Goal: Task Accomplishment & Management: Manage account settings

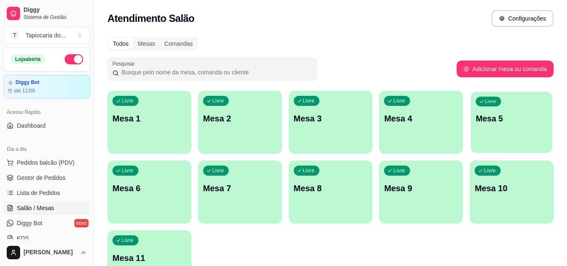
click at [480, 125] on div "Livre Mesa 5" at bounding box center [511, 117] width 81 height 51
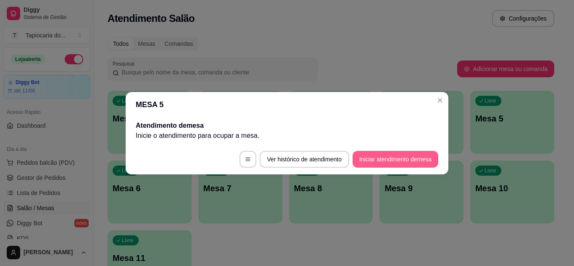
click at [364, 152] on button "Iniciar atendimento de mesa" at bounding box center [395, 159] width 86 height 17
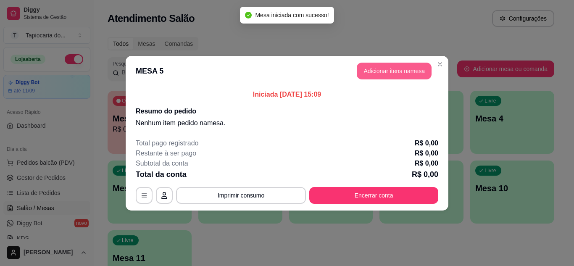
click at [369, 67] on button "Adicionar itens na mesa" at bounding box center [394, 71] width 75 height 17
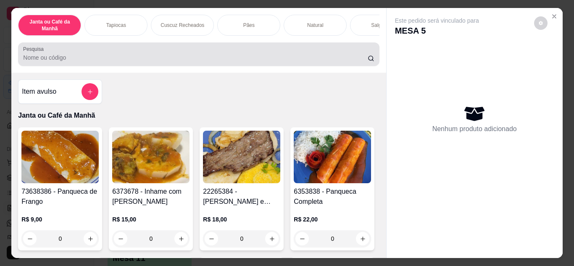
click at [308, 66] on div "Pesquisa" at bounding box center [198, 54] width 361 height 24
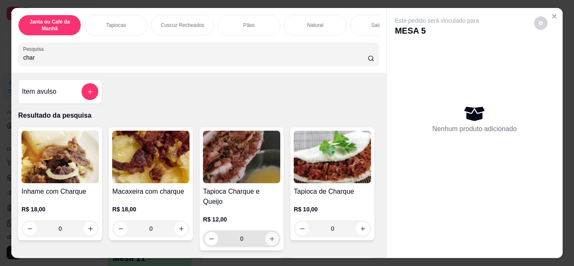
type input "char"
click at [271, 236] on icon "increase-product-quantity" at bounding box center [272, 239] width 6 height 6
type input "1"
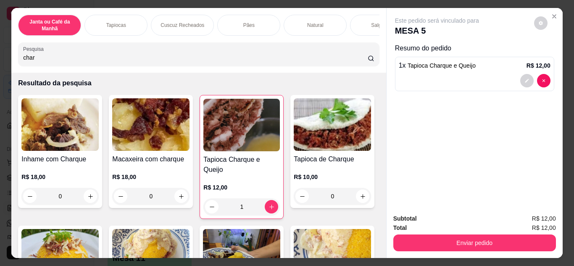
scroll to position [42, 0]
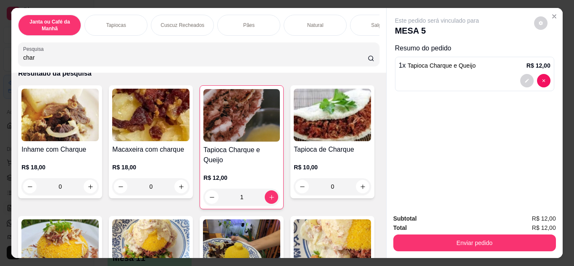
click at [90, 62] on input "char" at bounding box center [195, 57] width 344 height 8
type input "c"
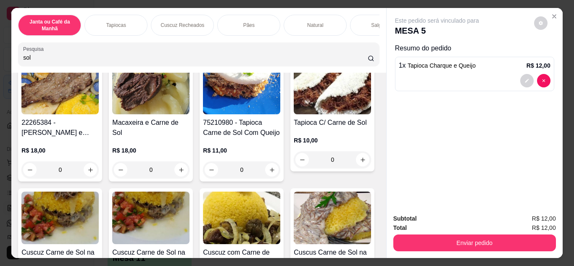
scroll to position [0, 0]
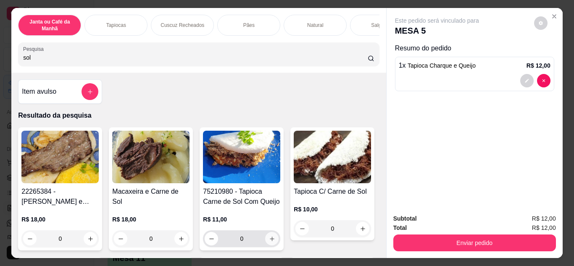
type input "sol"
click at [270, 241] on icon "increase-product-quantity" at bounding box center [272, 238] width 4 height 4
type input "1"
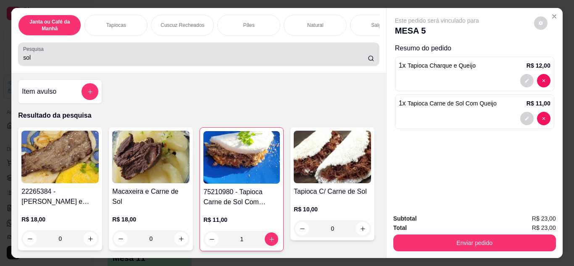
click at [151, 66] on div "Pesquisa sol" at bounding box center [198, 54] width 361 height 24
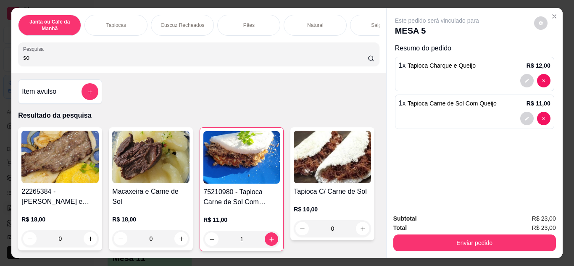
type input "s"
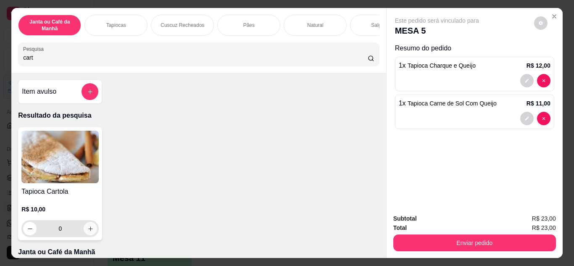
type input "cart"
click at [90, 235] on button "increase-product-quantity" at bounding box center [90, 228] width 13 height 13
type input "1"
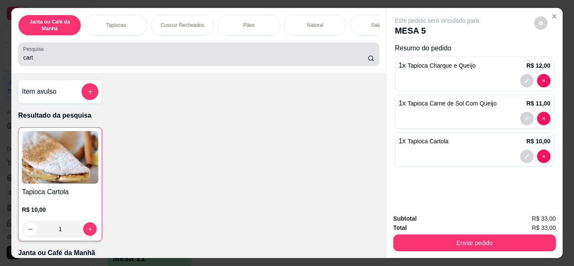
click at [124, 54] on div "cart" at bounding box center [198, 54] width 351 height 17
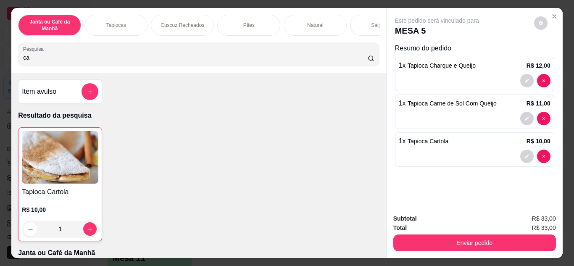
type input "c"
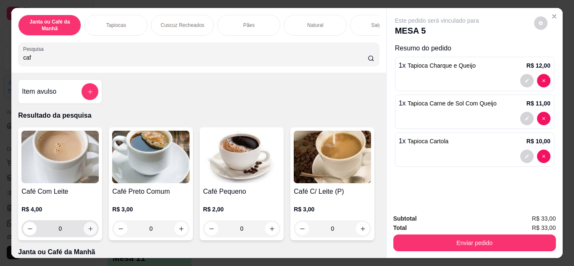
type input "caf"
click at [87, 231] on icon "increase-product-quantity" at bounding box center [90, 229] width 6 height 6
type input "1"
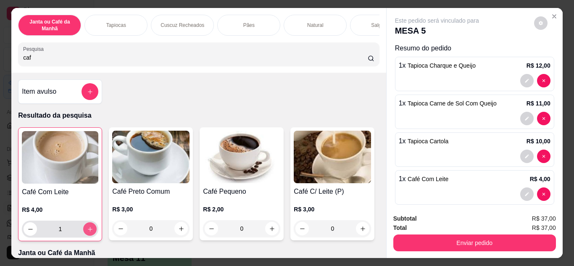
click at [87, 231] on icon "increase-product-quantity" at bounding box center [90, 229] width 6 height 6
type input "2"
click at [87, 231] on icon "increase-product-quantity" at bounding box center [90, 229] width 6 height 6
type input "3"
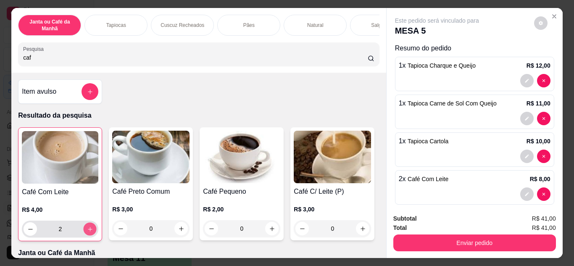
type input "3"
click at [87, 231] on icon "increase-product-quantity" at bounding box center [90, 229] width 6 height 6
type input "4"
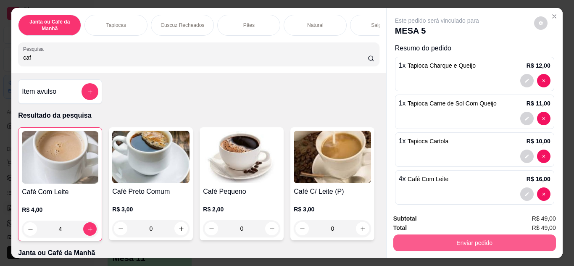
click at [451, 243] on button "Enviar pedido" at bounding box center [474, 242] width 163 height 17
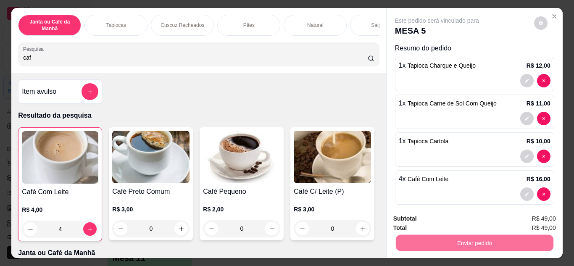
click at [454, 222] on button "Não registrar e enviar pedido" at bounding box center [446, 219] width 87 height 16
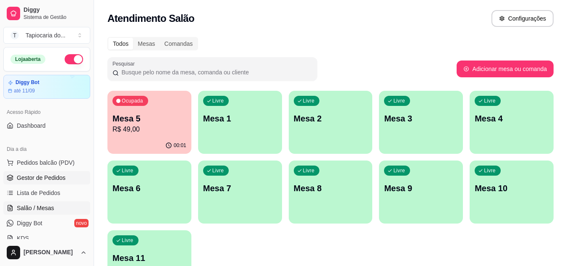
click at [51, 178] on span "Gestor de Pedidos" at bounding box center [41, 177] width 49 height 8
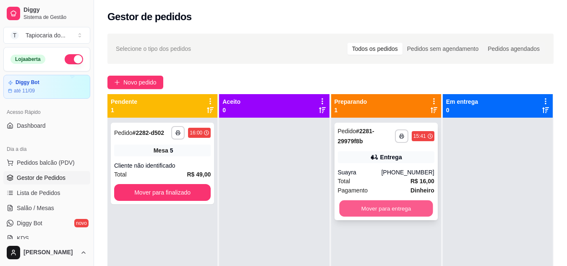
click at [418, 204] on button "Mover para entrega" at bounding box center [386, 208] width 94 height 16
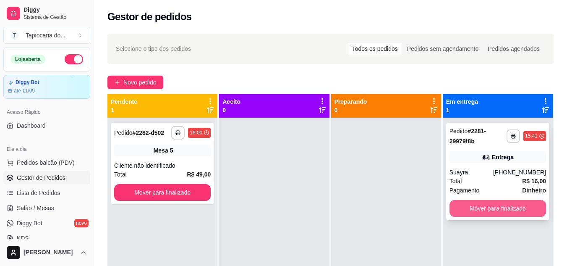
click at [480, 207] on button "Mover para finalizado" at bounding box center [498, 208] width 97 height 17
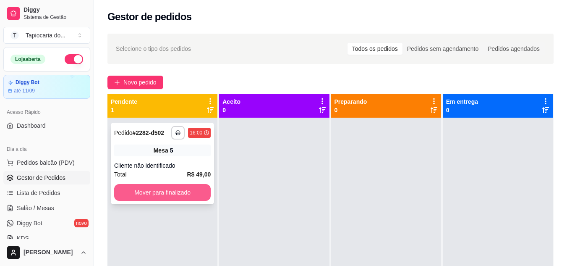
click at [196, 199] on button "Mover para finalizado" at bounding box center [162, 192] width 97 height 17
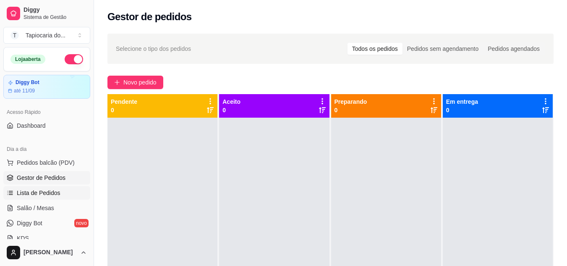
click at [50, 189] on span "Lista de Pedidos" at bounding box center [39, 193] width 44 height 8
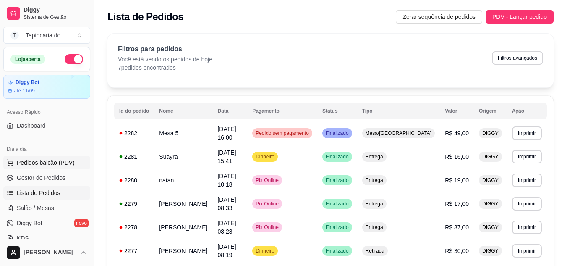
click at [42, 158] on button "Pedidos balcão (PDV)" at bounding box center [46, 162] width 87 height 13
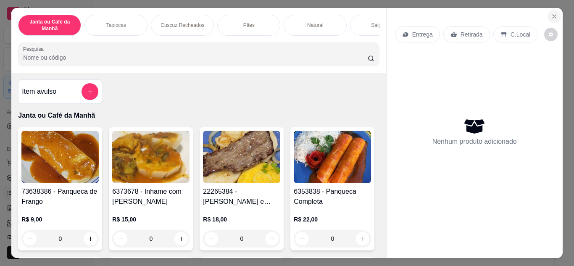
click at [551, 13] on icon "Close" at bounding box center [554, 16] width 7 height 7
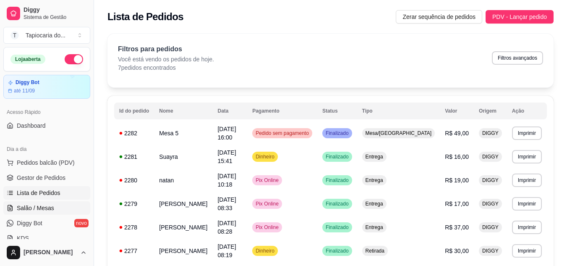
click at [28, 204] on span "Salão / Mesas" at bounding box center [35, 208] width 37 height 8
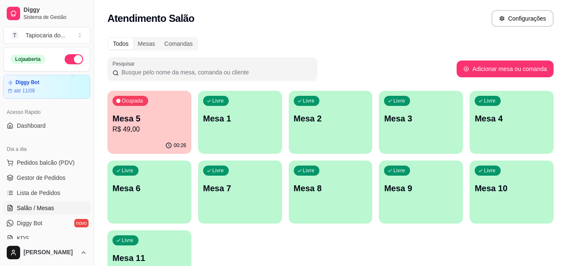
click at [115, 134] on p "R$ 49,00" at bounding box center [150, 129] width 74 height 10
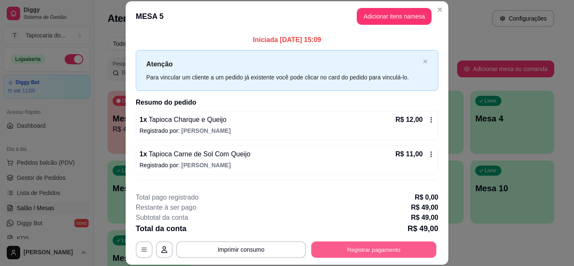
click at [357, 255] on button "Registrar pagamento" at bounding box center [373, 249] width 125 height 16
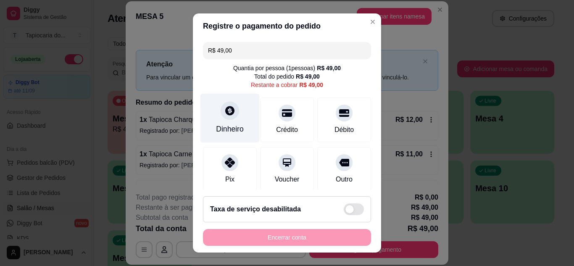
click at [216, 119] on div "Dinheiro" at bounding box center [229, 117] width 59 height 49
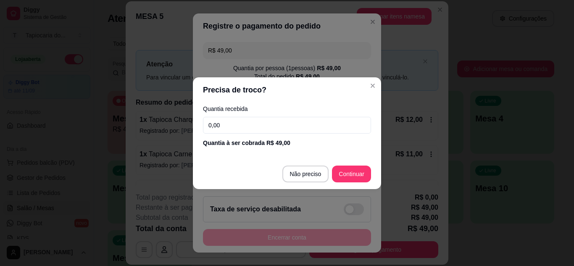
click at [281, 127] on input "0,00" at bounding box center [287, 125] width 168 height 17
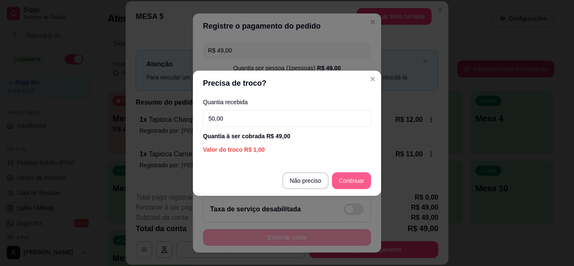
type input "50,00"
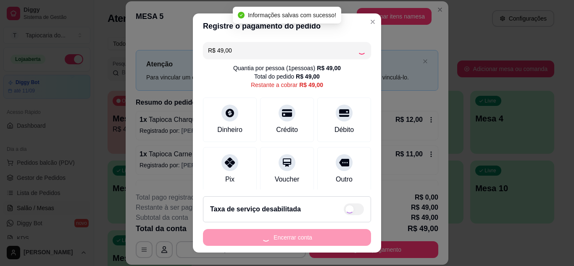
type input "R$ 0,00"
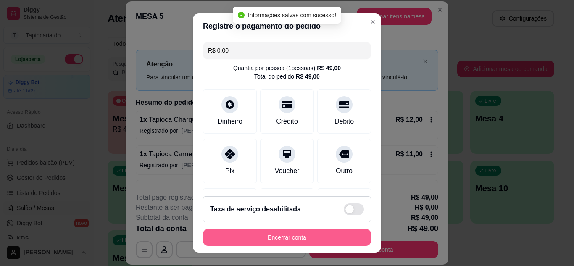
click at [342, 242] on button "Encerrar conta" at bounding box center [287, 237] width 168 height 17
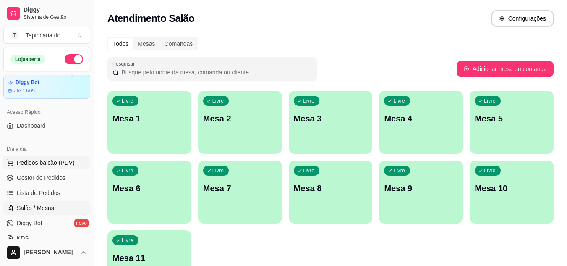
click at [22, 160] on span "Pedidos balcão (PDV)" at bounding box center [46, 162] width 58 height 8
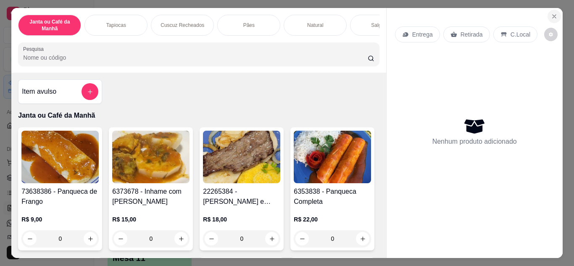
click at [552, 13] on icon "Close" at bounding box center [554, 16] width 7 height 7
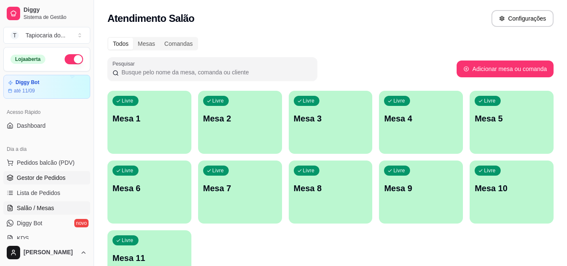
click at [42, 173] on span "Gestor de Pedidos" at bounding box center [41, 177] width 49 height 8
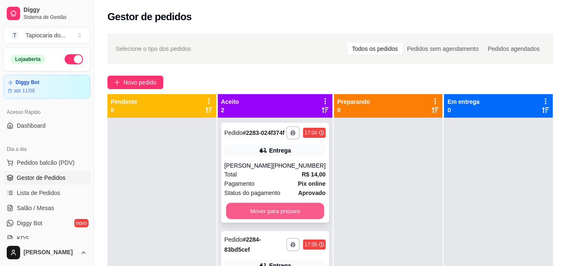
click at [315, 219] on button "Mover para preparo" at bounding box center [275, 211] width 98 height 16
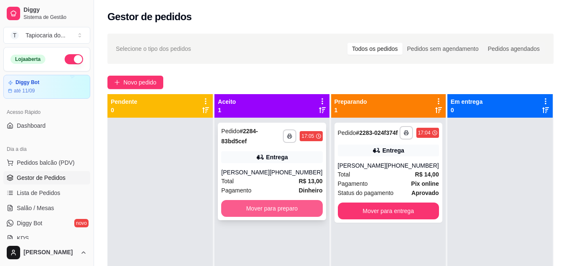
click at [305, 200] on button "Mover para preparo" at bounding box center [271, 208] width 101 height 17
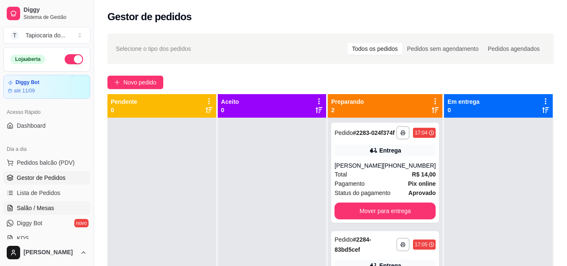
click at [36, 208] on span "Salão / Mesas" at bounding box center [35, 208] width 37 height 8
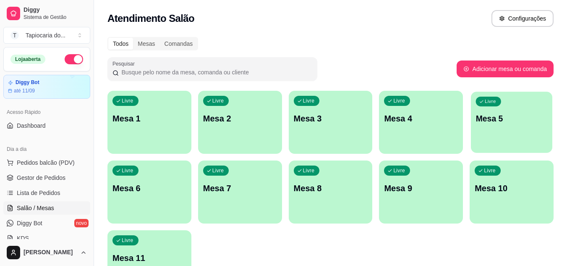
click at [486, 121] on p "Mesa 5" at bounding box center [512, 118] width 72 height 11
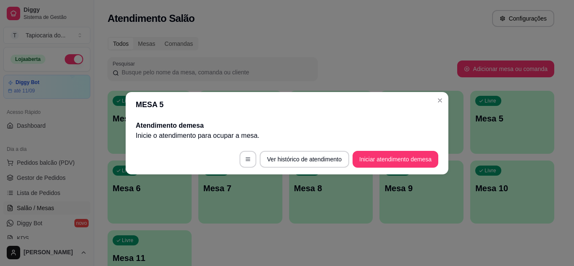
click at [380, 150] on footer "Ver histórico de atendimento Iniciar atendimento de mesa" at bounding box center [287, 159] width 323 height 30
click at [376, 157] on button "Iniciar atendimento de mesa" at bounding box center [395, 159] width 83 height 16
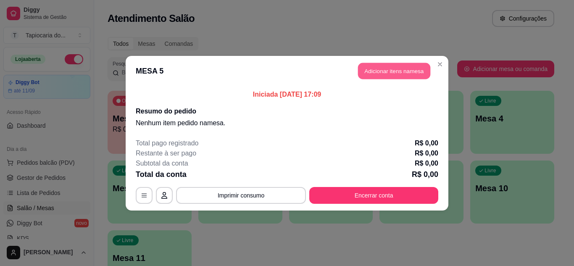
click at [407, 76] on button "Adicionar itens na mesa" at bounding box center [394, 71] width 72 height 16
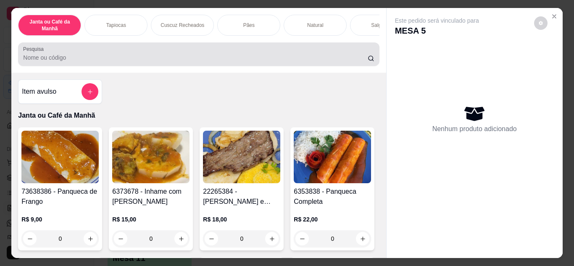
click at [185, 58] on input "Pesquisa" at bounding box center [195, 57] width 344 height 8
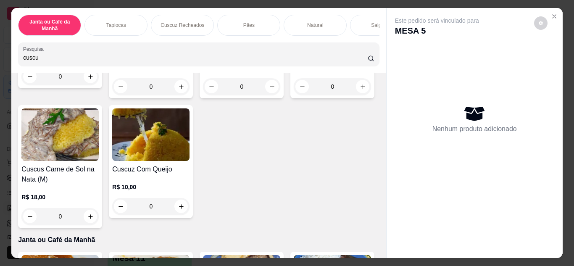
scroll to position [420, 0]
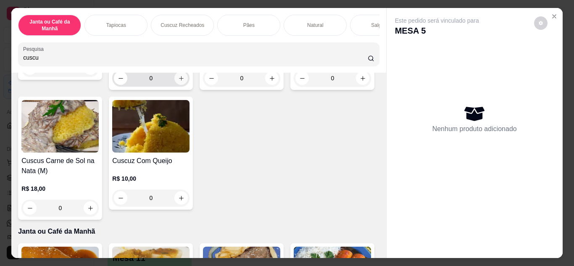
type input "cuscu"
click at [178, 81] on icon "increase-product-quantity" at bounding box center [181, 78] width 6 height 6
type input "1"
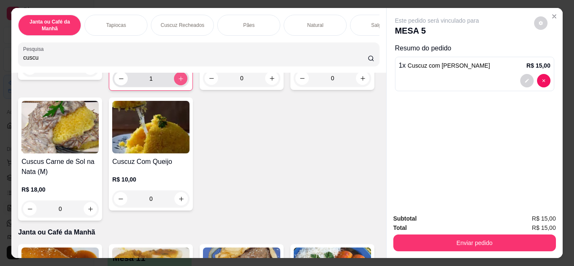
click at [178, 82] on icon "increase-product-quantity" at bounding box center [181, 79] width 6 height 6
type input "2"
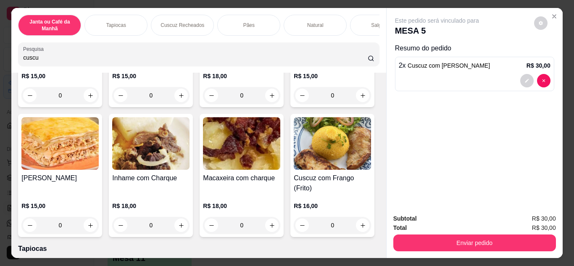
scroll to position [798, 0]
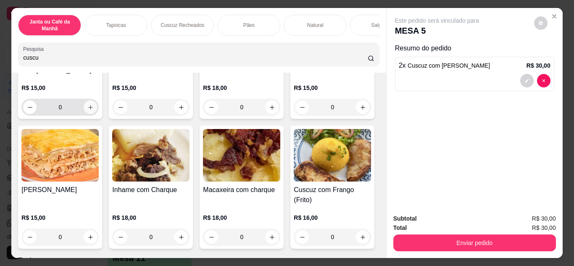
click at [94, 110] on icon "increase-product-quantity" at bounding box center [90, 107] width 6 height 6
type input "1"
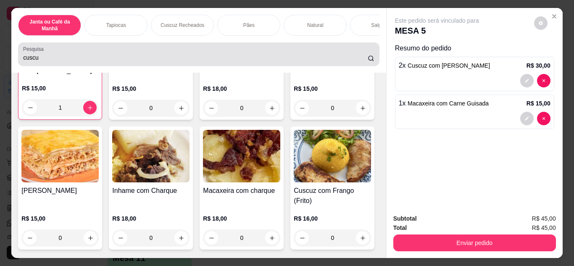
click at [181, 55] on div "cuscu" at bounding box center [198, 54] width 351 height 17
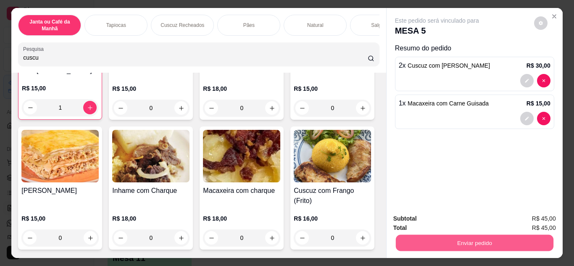
click at [520, 235] on button "Enviar pedido" at bounding box center [473, 243] width 157 height 16
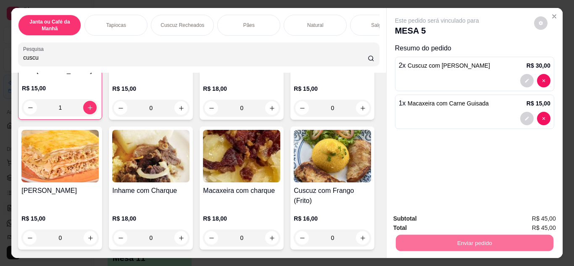
click at [481, 217] on button "Não registrar e enviar pedido" at bounding box center [446, 219] width 85 height 16
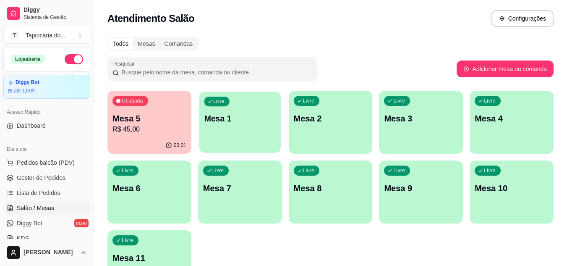
click at [254, 127] on div "Livre Mesa 1" at bounding box center [239, 117] width 81 height 51
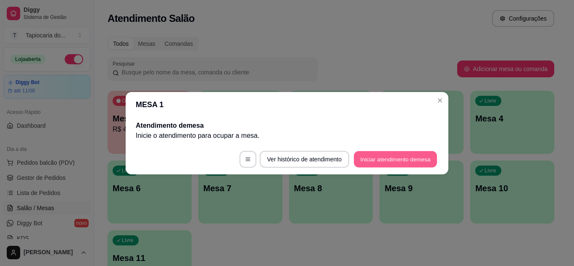
click at [404, 152] on button "Iniciar atendimento de mesa" at bounding box center [395, 159] width 83 height 16
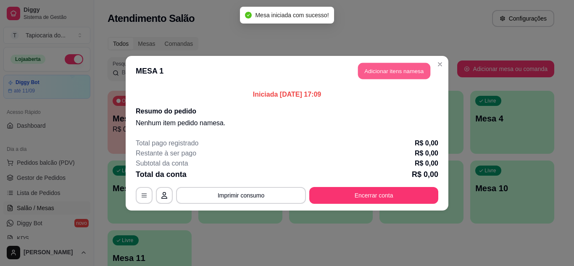
click at [381, 67] on button "Adicionar itens na mesa" at bounding box center [394, 71] width 72 height 16
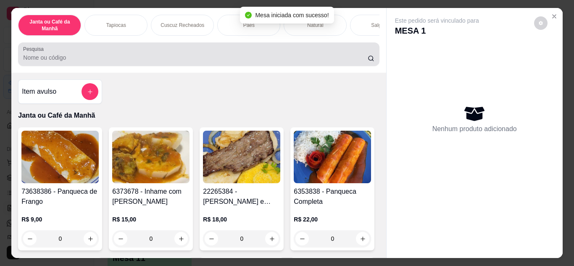
click at [288, 62] on input "Pesquisa" at bounding box center [195, 57] width 344 height 8
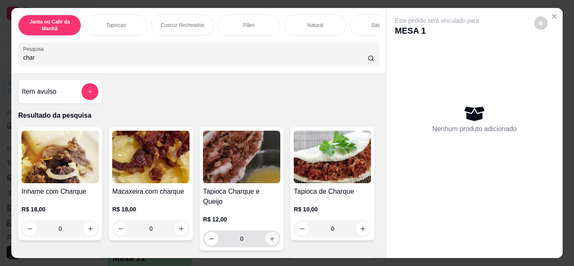
type input "char"
click at [269, 236] on icon "increase-product-quantity" at bounding box center [272, 239] width 6 height 6
type input "1"
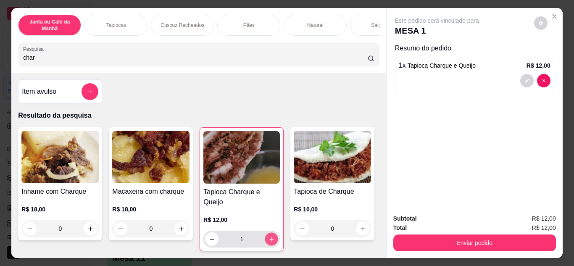
click at [268, 236] on icon "increase-product-quantity" at bounding box center [271, 239] width 6 height 6
type input "2"
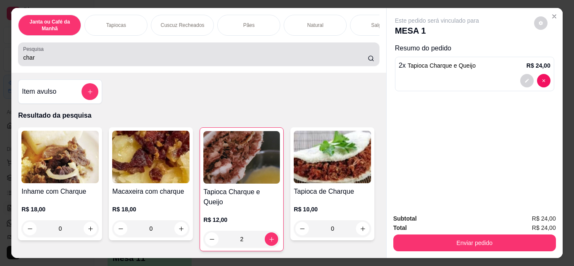
click at [224, 62] on input "char" at bounding box center [195, 57] width 344 height 8
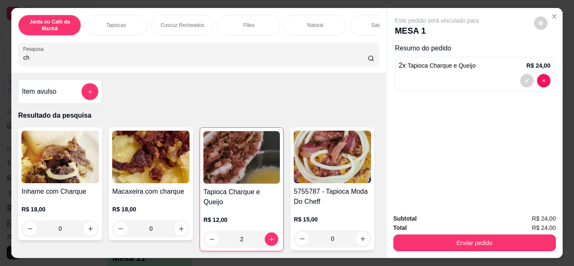
type input "c"
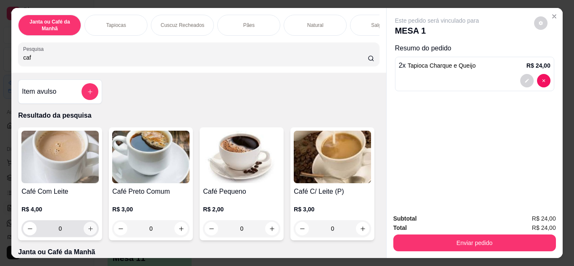
type input "caf"
click at [87, 232] on icon "increase-product-quantity" at bounding box center [90, 229] width 6 height 6
type input "1"
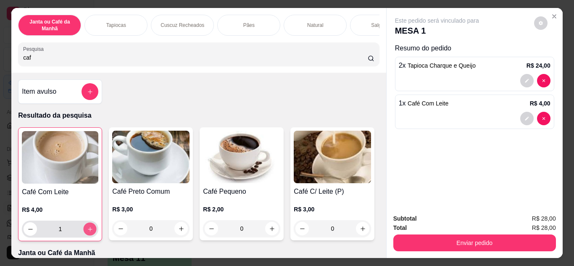
click at [91, 233] on button "increase-product-quantity" at bounding box center [90, 228] width 13 height 13
type input "2"
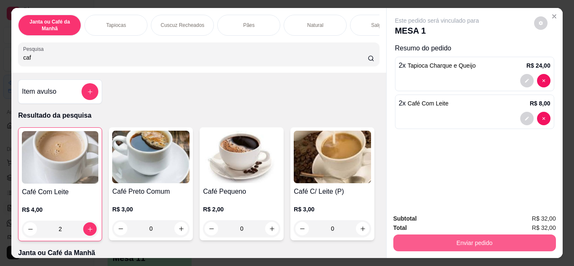
click at [452, 242] on button "Enviar pedido" at bounding box center [474, 242] width 163 height 17
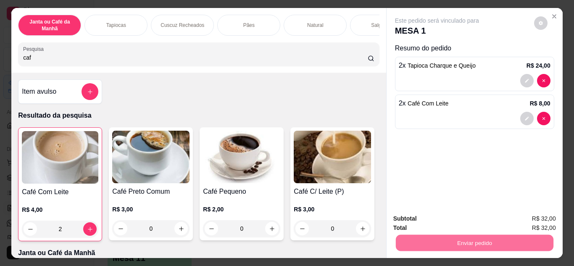
click at [455, 217] on button "Não registrar e enviar pedido" at bounding box center [446, 219] width 85 height 16
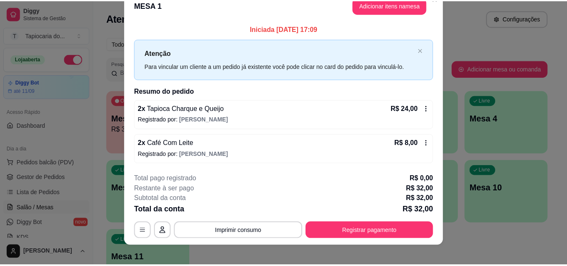
scroll to position [22, 0]
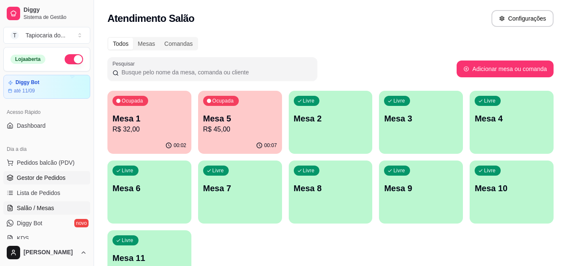
click at [50, 176] on span "Gestor de Pedidos" at bounding box center [41, 177] width 49 height 8
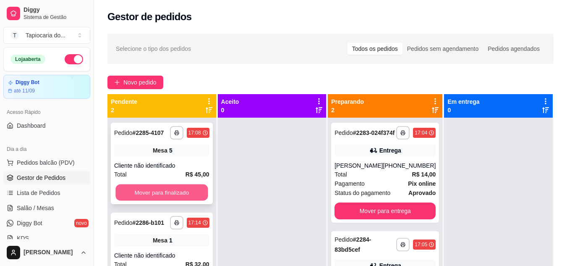
click at [186, 196] on button "Mover para finalizado" at bounding box center [161, 192] width 92 height 16
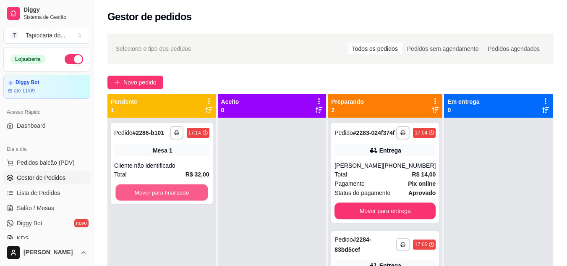
click at [186, 196] on button "Mover para finalizado" at bounding box center [161, 192] width 92 height 16
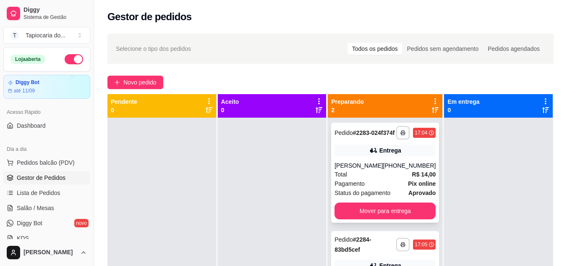
click at [352, 188] on span "Pagamento" at bounding box center [350, 183] width 30 height 9
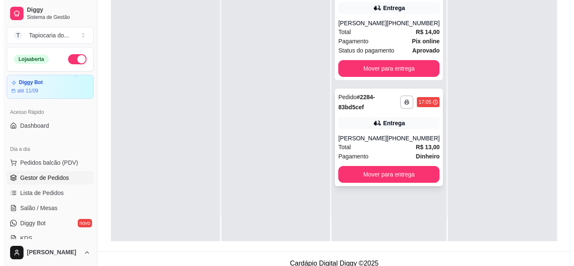
scroll to position [126, 0]
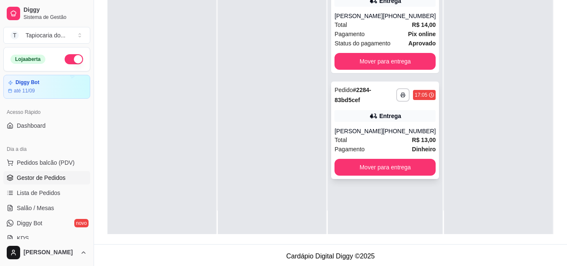
click at [365, 144] on div "Total R$ 13,00" at bounding box center [385, 139] width 101 height 9
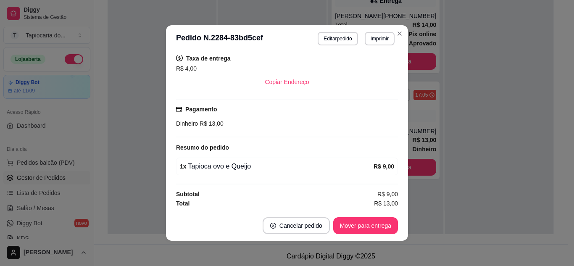
scroll to position [175, 0]
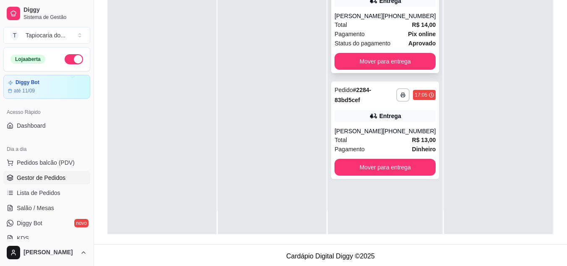
click at [366, 39] on div "Pagamento Pix online" at bounding box center [385, 33] width 101 height 9
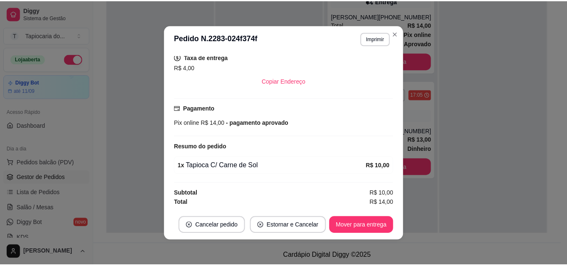
scroll to position [2, 0]
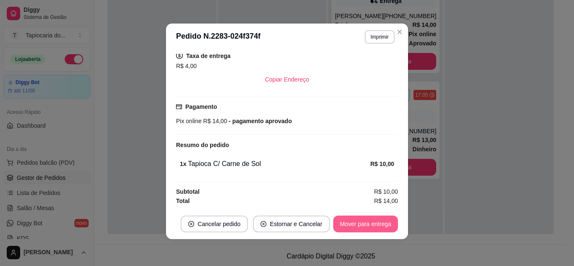
click at [369, 221] on button "Mover para entrega" at bounding box center [365, 223] width 65 height 17
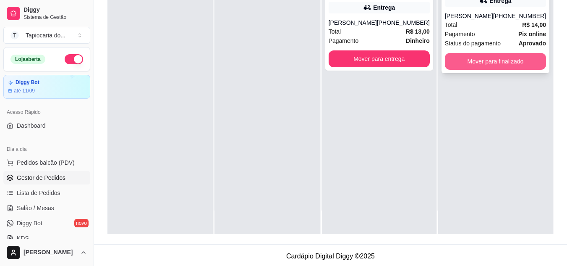
click at [464, 70] on button "Mover para finalizado" at bounding box center [495, 61] width 101 height 17
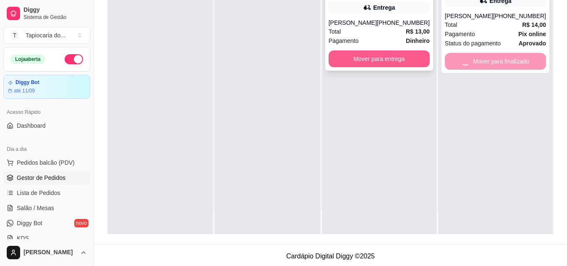
click at [406, 56] on button "Mover para entrega" at bounding box center [379, 58] width 101 height 17
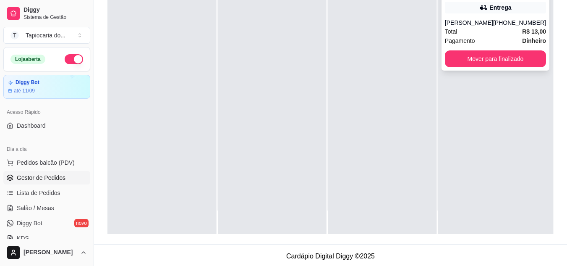
click at [470, 50] on div "**********" at bounding box center [496, 21] width 108 height 97
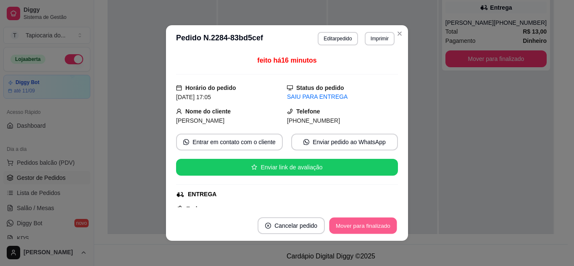
click at [376, 227] on button "Mover para finalizado" at bounding box center [363, 226] width 68 height 16
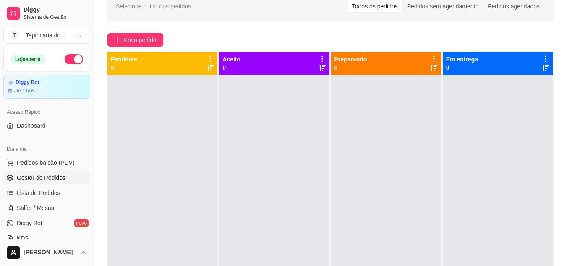
scroll to position [42, 0]
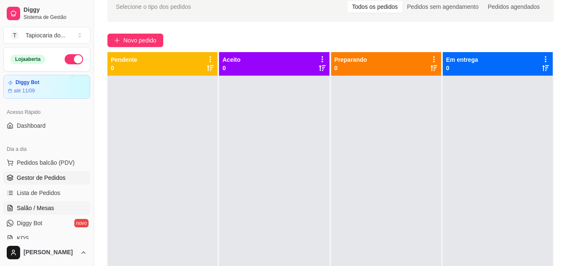
click at [46, 204] on span "Salão / Mesas" at bounding box center [35, 208] width 37 height 8
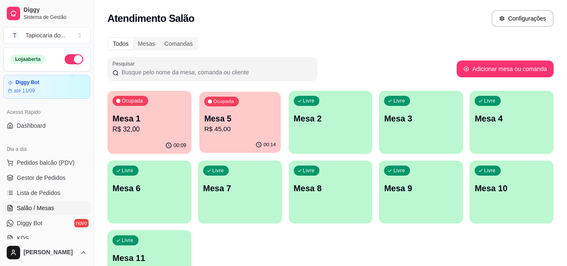
click at [231, 131] on p "R$ 45,00" at bounding box center [240, 129] width 72 height 10
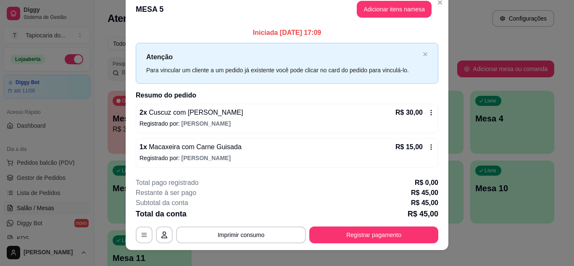
scroll to position [22, 0]
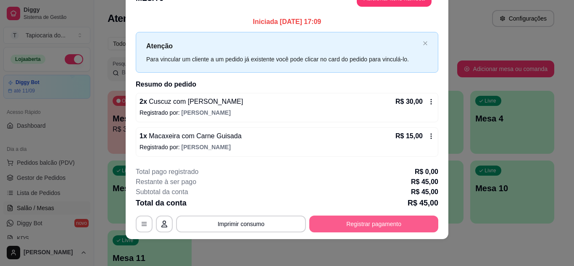
click at [385, 219] on button "Registrar pagamento" at bounding box center [373, 223] width 129 height 17
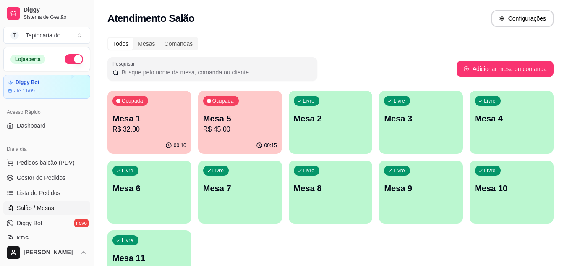
click at [223, 127] on p "R$ 45,00" at bounding box center [240, 129] width 74 height 10
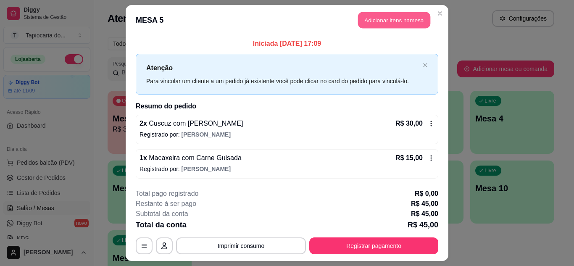
click at [379, 25] on button "Adicionar itens na mesa" at bounding box center [394, 20] width 72 height 16
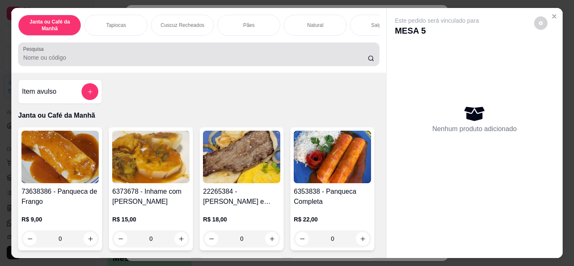
click at [252, 53] on div at bounding box center [198, 54] width 351 height 17
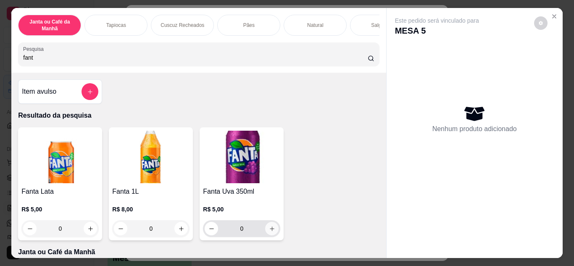
type input "fant"
click at [270, 235] on button "increase-product-quantity" at bounding box center [271, 228] width 13 height 13
type input "1"
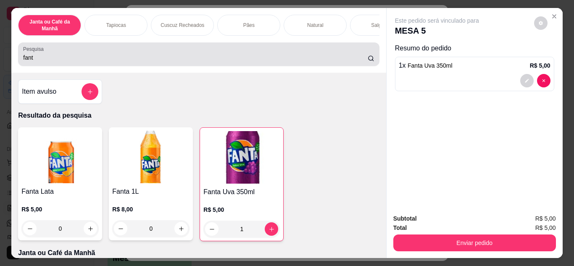
click at [146, 60] on input "fant" at bounding box center [195, 57] width 344 height 8
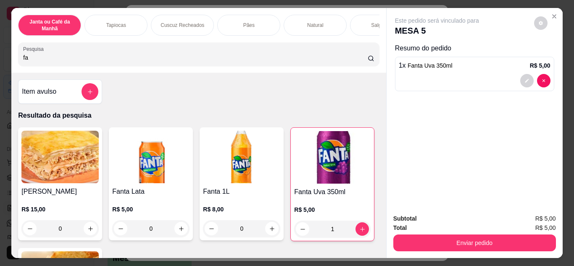
type input "f"
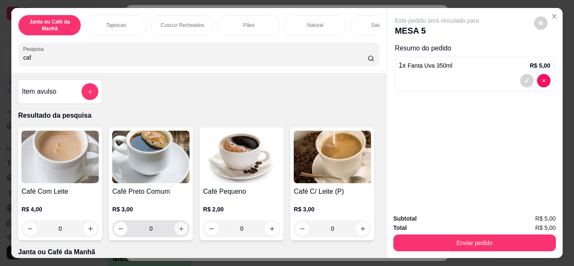
type input "caf"
click at [180, 231] on icon "increase-product-quantity" at bounding box center [181, 229] width 6 height 6
type input "1"
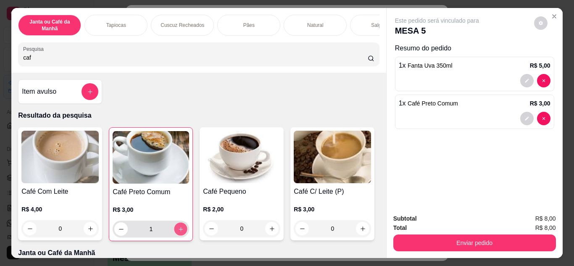
click at [180, 230] on icon "increase-product-quantity" at bounding box center [181, 229] width 6 height 6
type input "2"
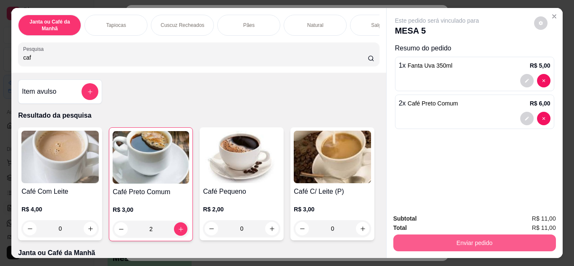
click at [426, 240] on button "Enviar pedido" at bounding box center [474, 242] width 163 height 17
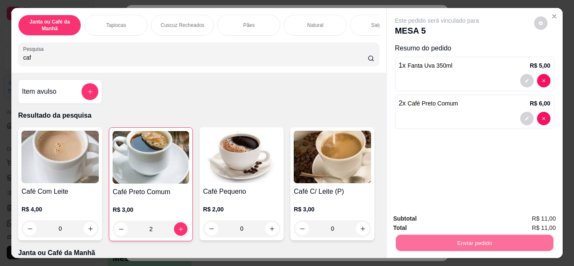
click at [436, 223] on button "Não registrar e enviar pedido" at bounding box center [446, 219] width 85 height 16
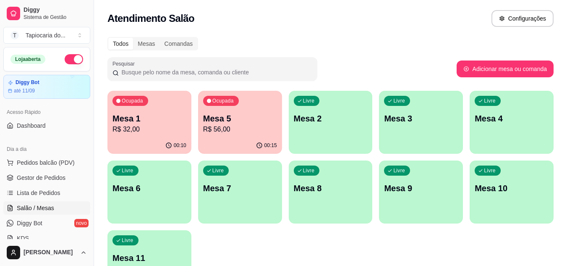
click at [162, 129] on p "R$ 32,00" at bounding box center [150, 129] width 74 height 10
click at [336, 129] on div "Livre Mesa 2" at bounding box center [330, 117] width 81 height 51
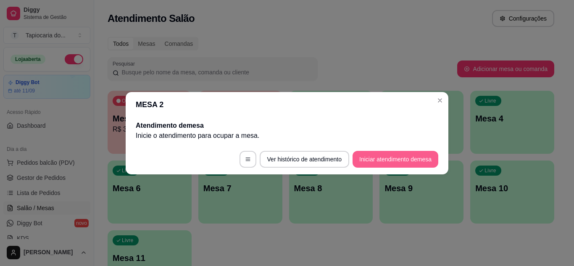
click at [391, 164] on button "Iniciar atendimento de mesa" at bounding box center [395, 159] width 86 height 17
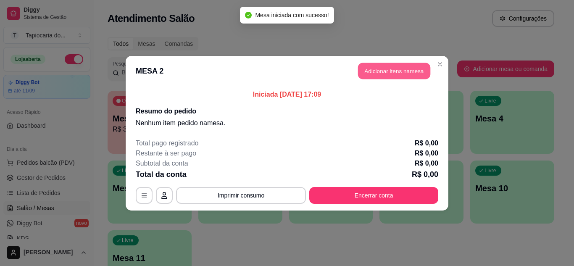
click at [368, 70] on button "Adicionar itens na mesa" at bounding box center [394, 71] width 72 height 16
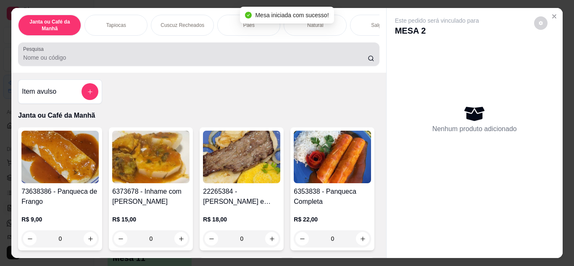
click at [208, 55] on div at bounding box center [198, 54] width 351 height 17
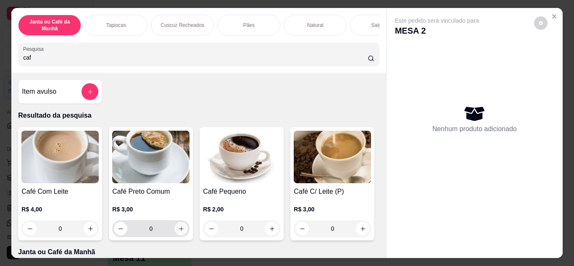
type input "caf"
click at [179, 231] on icon "increase-product-quantity" at bounding box center [181, 229] width 6 height 6
type input "1"
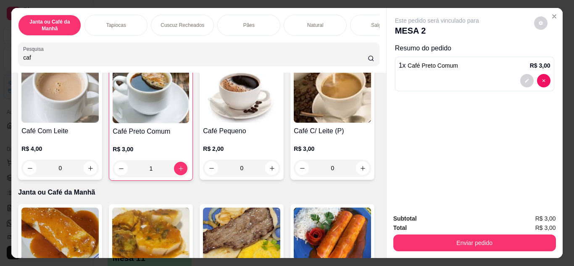
scroll to position [0, 0]
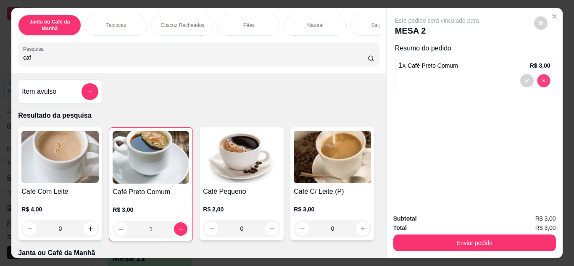
type input "0"
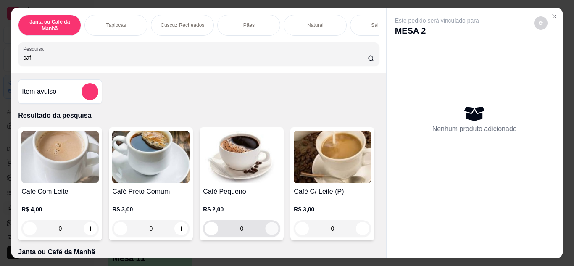
click at [269, 229] on icon "increase-product-quantity" at bounding box center [272, 229] width 6 height 6
type input "1"
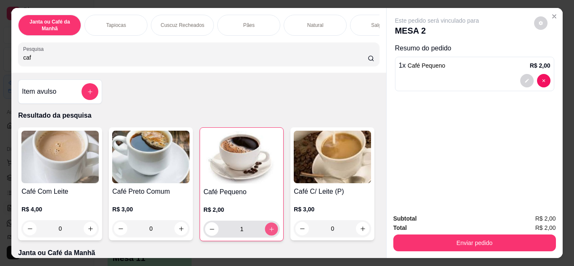
click at [268, 229] on icon "increase-product-quantity" at bounding box center [271, 229] width 6 height 6
type input "2"
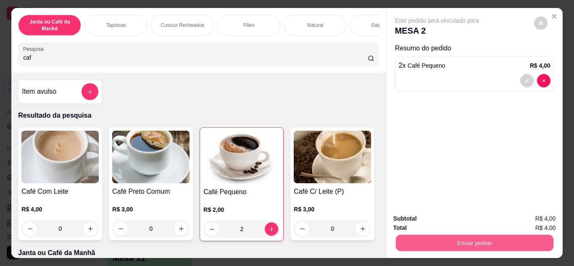
click at [488, 238] on button "Enviar pedido" at bounding box center [473, 243] width 157 height 16
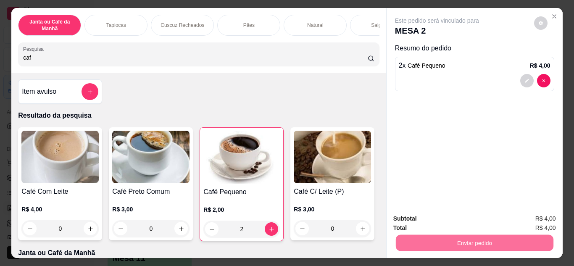
click at [466, 218] on button "Não registrar e enviar pedido" at bounding box center [446, 219] width 87 height 16
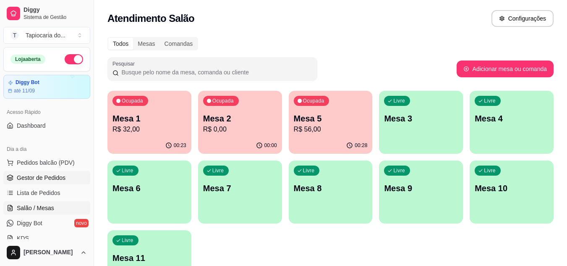
click at [53, 179] on span "Gestor de Pedidos" at bounding box center [41, 177] width 49 height 8
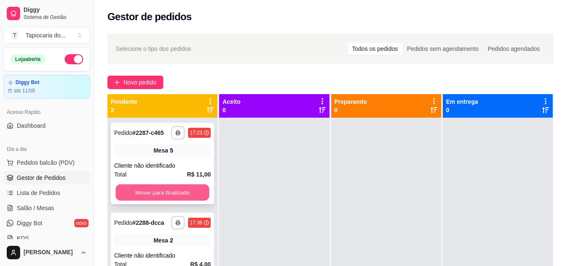
click at [130, 197] on button "Mover para finalizado" at bounding box center [162, 192] width 94 height 16
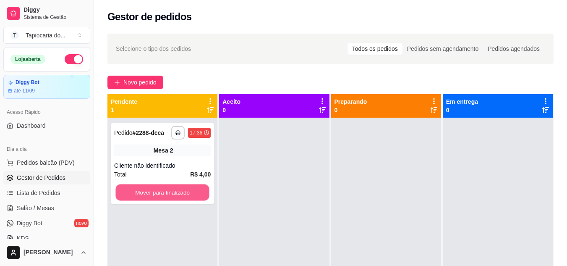
click at [130, 197] on button "Mover para finalizado" at bounding box center [162, 192] width 94 height 16
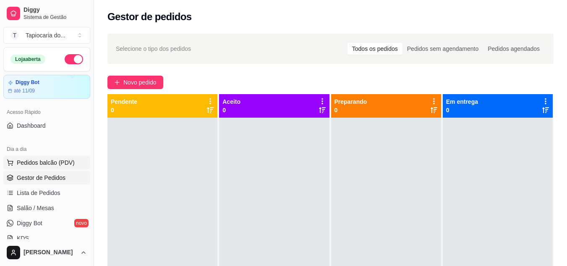
click at [35, 166] on span "Pedidos balcão (PDV)" at bounding box center [46, 162] width 58 height 8
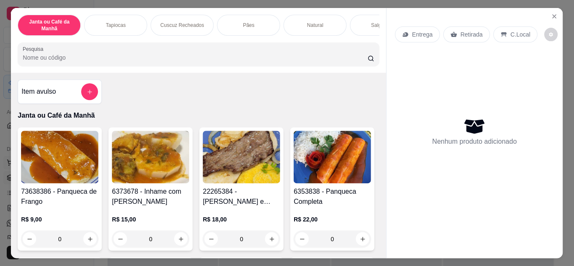
click at [47, 160] on img at bounding box center [59, 157] width 77 height 52
click at [213, 61] on input "Pesquisa" at bounding box center [195, 57] width 344 height 8
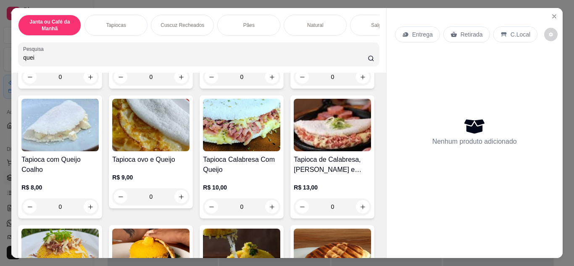
scroll to position [168, 0]
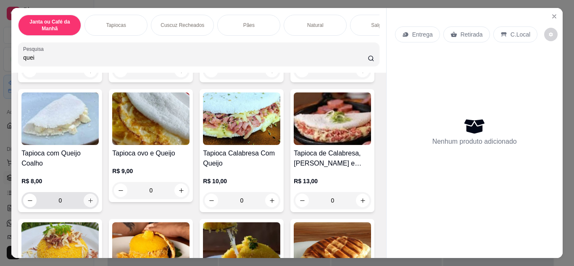
type input "quei"
click at [94, 200] on icon "increase-product-quantity" at bounding box center [90, 200] width 6 height 6
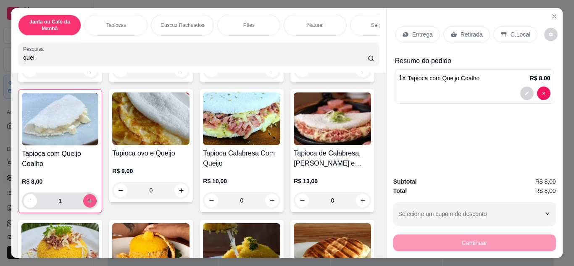
type input "1"
click at [461, 30] on p "Retirada" at bounding box center [471, 34] width 22 height 8
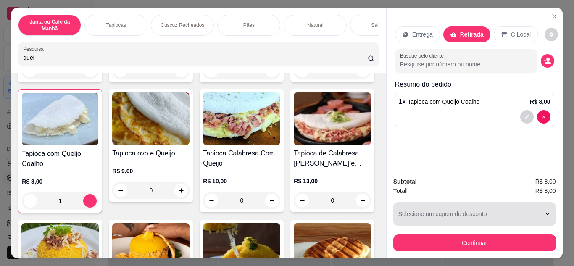
click at [449, 207] on div "button" at bounding box center [469, 213] width 142 height 17
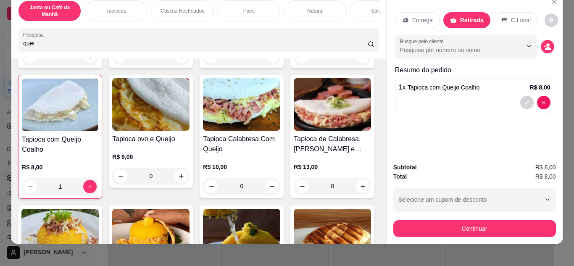
scroll to position [22, 0]
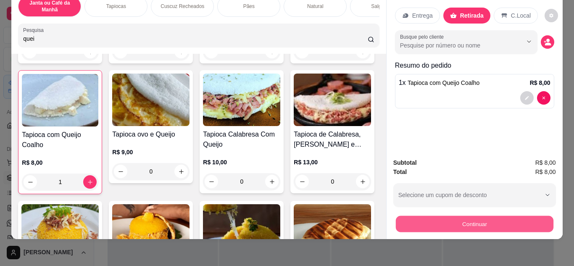
click at [464, 216] on button "Continuar" at bounding box center [473, 224] width 157 height 16
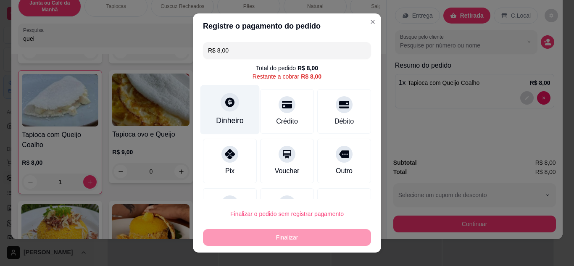
click at [230, 121] on div "Dinheiro" at bounding box center [230, 120] width 28 height 11
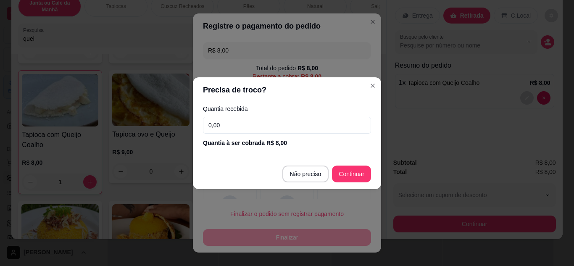
click at [232, 129] on input "0,00" at bounding box center [287, 125] width 168 height 17
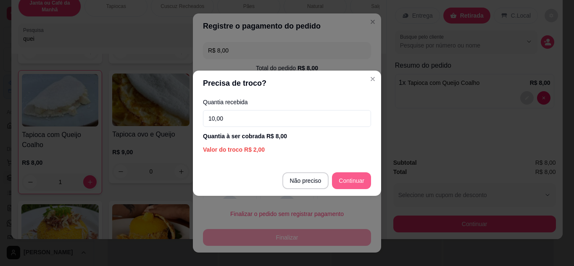
type input "10,00"
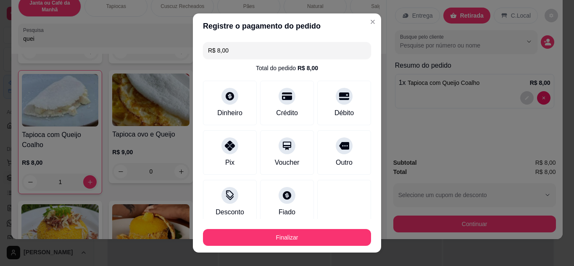
type input "R$ 0,00"
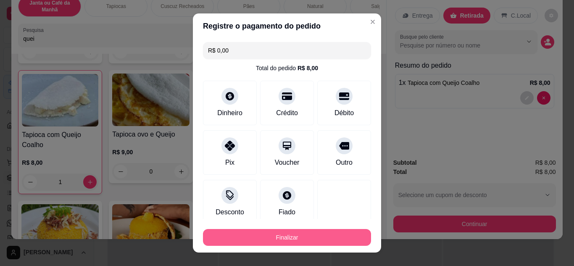
click at [303, 236] on button "Finalizar" at bounding box center [287, 237] width 168 height 17
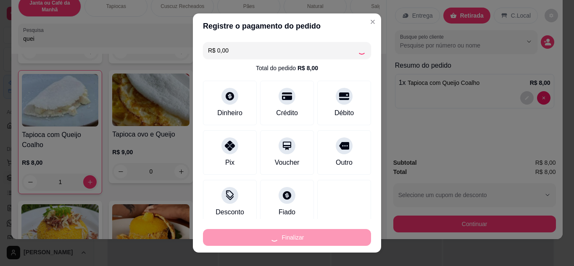
type input "0"
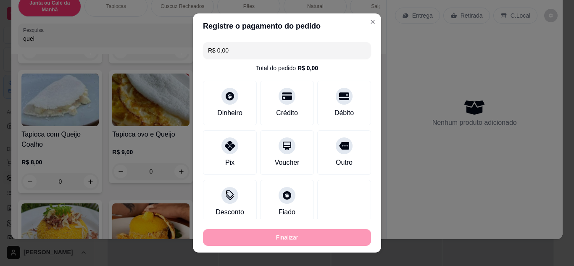
type input "-R$ 8,00"
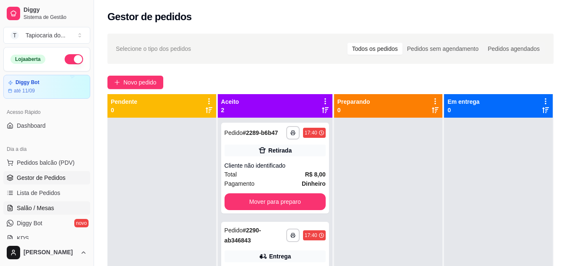
click at [30, 207] on span "Salão / Mesas" at bounding box center [35, 208] width 37 height 8
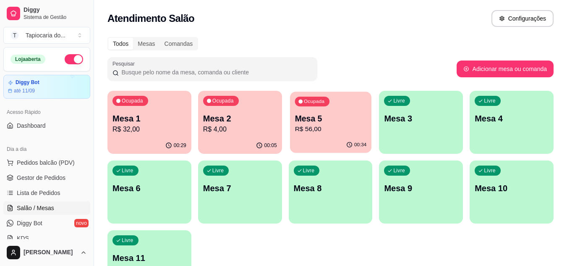
click at [313, 132] on p "R$ 56,00" at bounding box center [331, 129] width 72 height 10
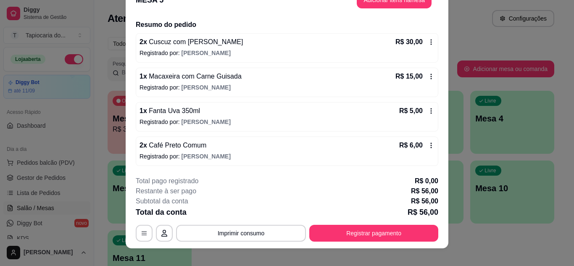
scroll to position [26, 0]
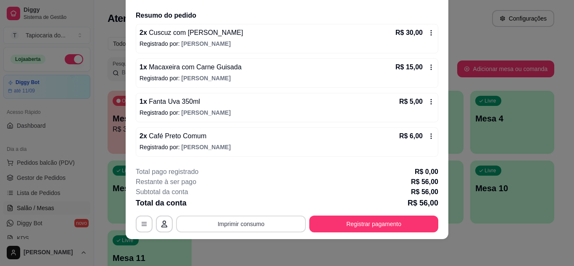
click at [273, 222] on button "Imprimir consumo" at bounding box center [241, 223] width 130 height 17
click at [253, 199] on button "Impressora" at bounding box center [240, 204] width 59 height 13
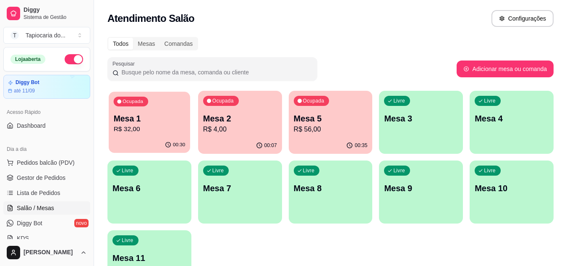
click at [136, 139] on div "00:30" at bounding box center [149, 145] width 81 height 16
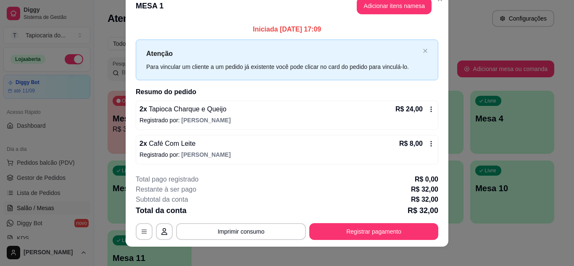
scroll to position [22, 0]
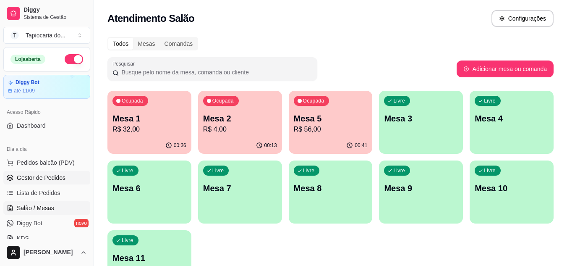
click at [40, 178] on span "Gestor de Pedidos" at bounding box center [41, 177] width 49 height 8
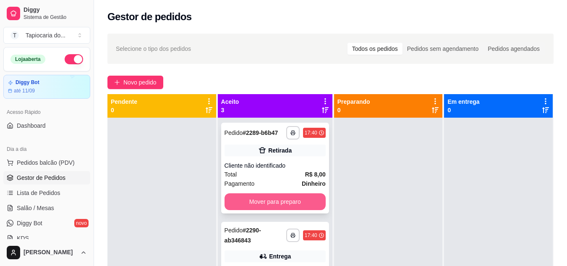
click at [289, 207] on button "Mover para preparo" at bounding box center [275, 201] width 101 height 17
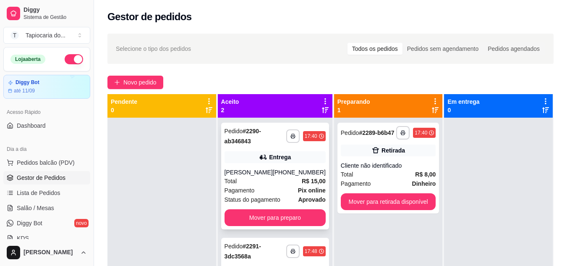
click at [272, 186] on div "Total R$ 15,00" at bounding box center [275, 180] width 101 height 9
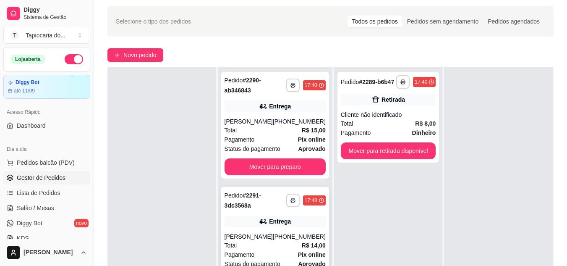
scroll to position [42, 0]
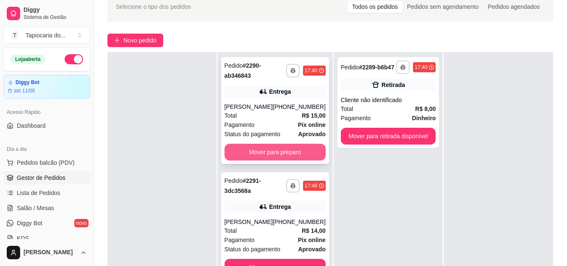
click at [285, 160] on button "Mover para preparo" at bounding box center [275, 152] width 101 height 17
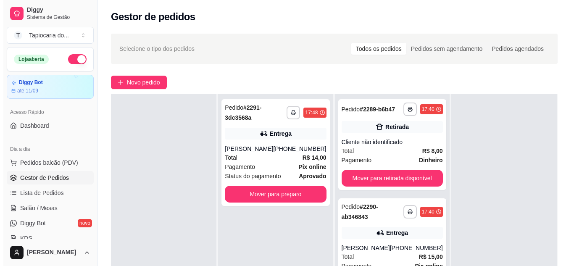
scroll to position [0, 0]
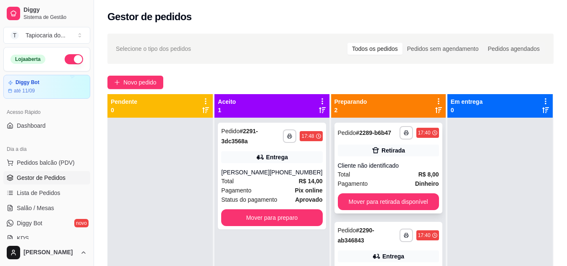
click at [389, 165] on div "Cliente não identificado" at bounding box center [388, 165] width 101 height 8
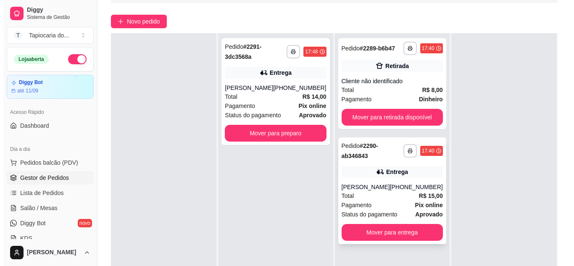
scroll to position [84, 0]
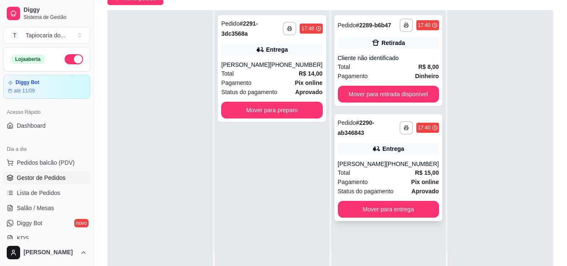
click at [376, 186] on div "Pagamento Pix online" at bounding box center [388, 181] width 101 height 9
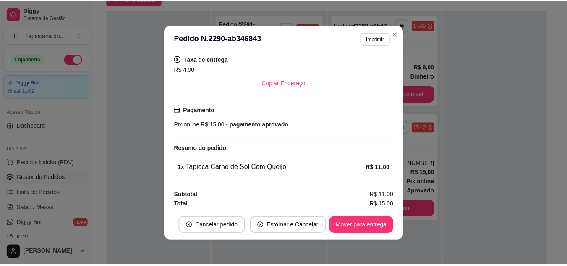
scroll to position [175, 0]
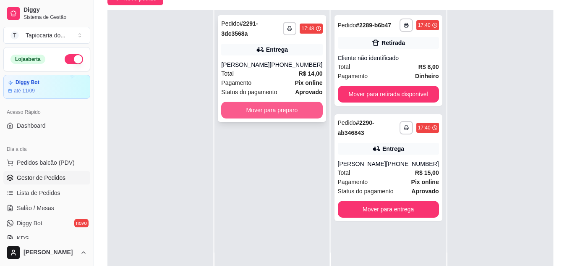
click at [261, 109] on button "Mover para preparo" at bounding box center [271, 110] width 101 height 17
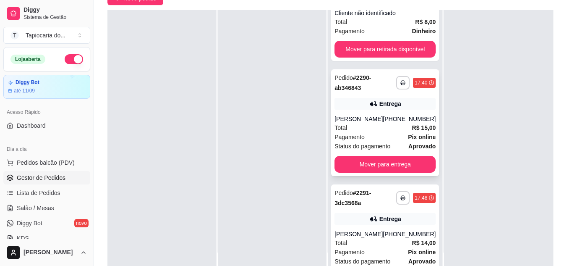
scroll to position [0, 0]
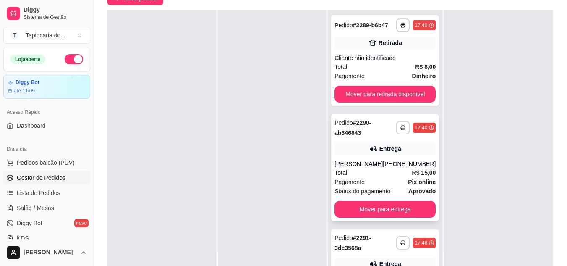
click at [396, 121] on div "**********" at bounding box center [385, 167] width 108 height 107
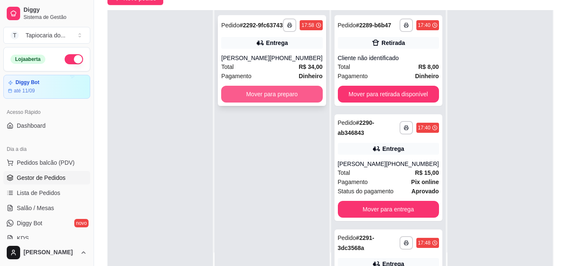
click at [281, 98] on button "Mover para preparo" at bounding box center [271, 94] width 101 height 17
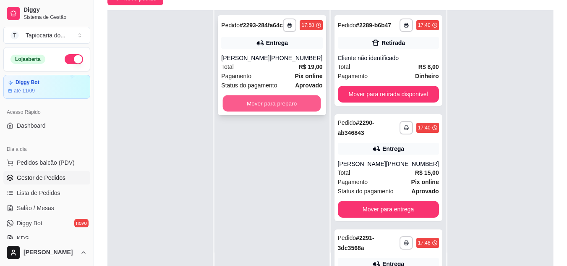
click at [273, 107] on button "Mover para preparo" at bounding box center [272, 103] width 98 height 16
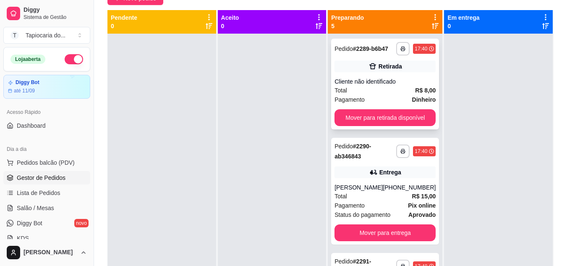
click at [387, 104] on div "Pagamento Dinheiro" at bounding box center [385, 99] width 101 height 9
click at [378, 157] on div "Pedido # 2290-ab346843" at bounding box center [366, 151] width 62 height 20
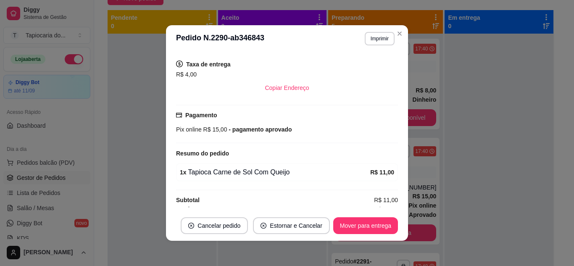
scroll to position [175, 0]
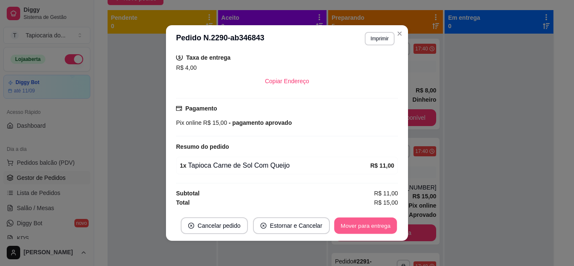
click at [365, 224] on button "Mover para entrega" at bounding box center [365, 226] width 63 height 16
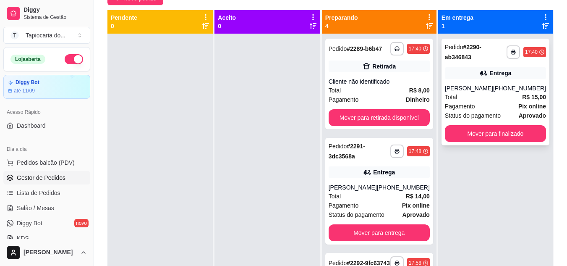
click at [500, 145] on div "**********" at bounding box center [496, 92] width 108 height 107
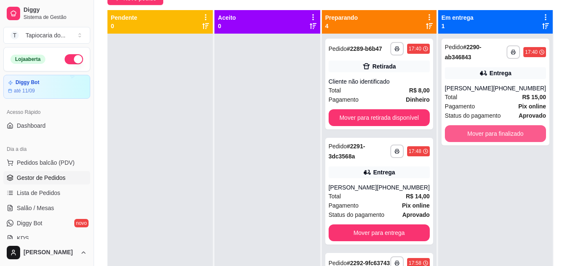
click at [477, 139] on button "Mover para finalizado" at bounding box center [495, 133] width 101 height 17
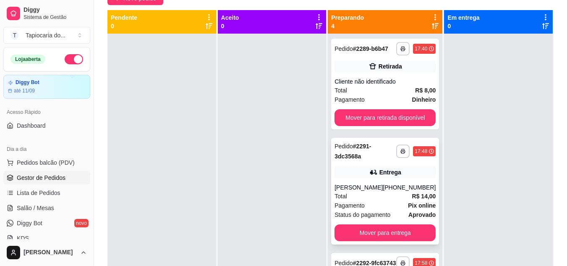
click at [394, 187] on div "**********" at bounding box center [385, 191] width 108 height 107
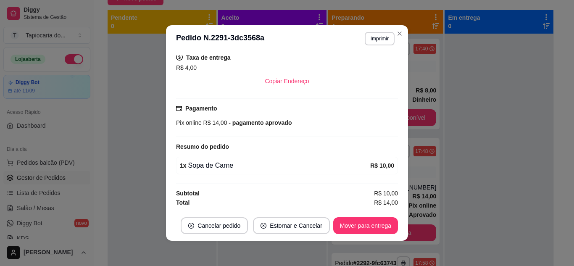
scroll to position [2, 0]
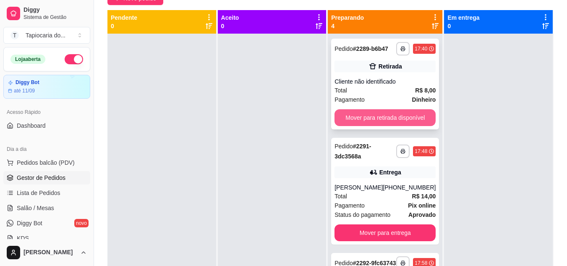
click at [378, 123] on button "Mover para retirada disponível" at bounding box center [385, 117] width 101 height 17
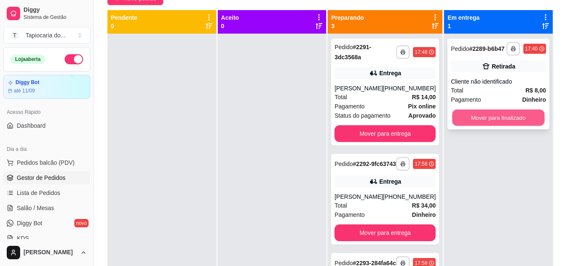
click at [493, 118] on button "Mover para finalizado" at bounding box center [499, 118] width 92 height 16
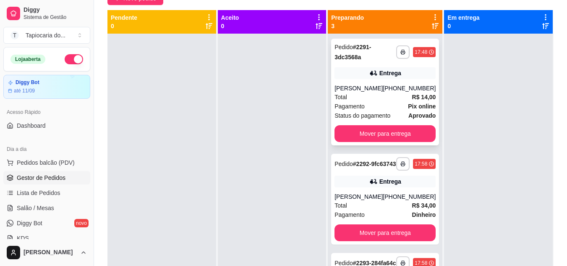
click at [385, 104] on div "Pagamento Pix online" at bounding box center [385, 106] width 101 height 9
click at [372, 209] on div "Total R$ 34,00" at bounding box center [385, 205] width 101 height 9
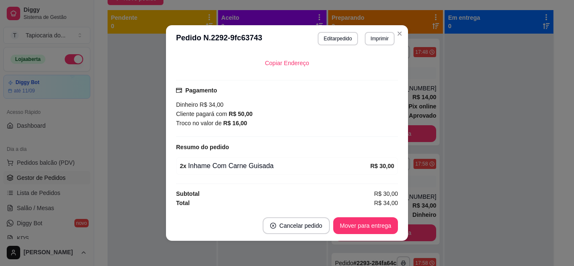
scroll to position [193, 0]
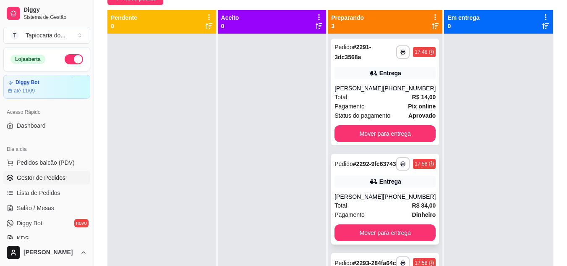
click at [386, 210] on div "Total R$ 34,00" at bounding box center [385, 205] width 101 height 9
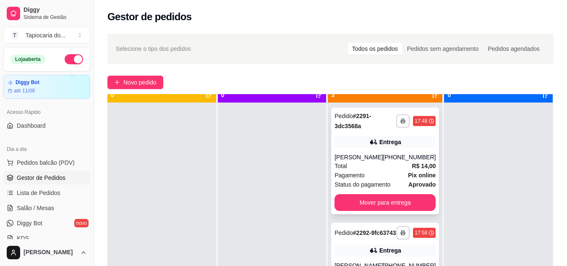
scroll to position [24, 0]
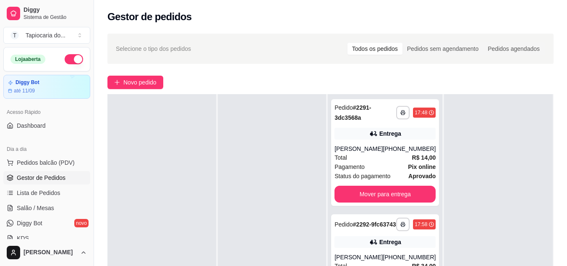
click at [149, 45] on span "Selecione o tipo dos pedidos" at bounding box center [153, 48] width 75 height 9
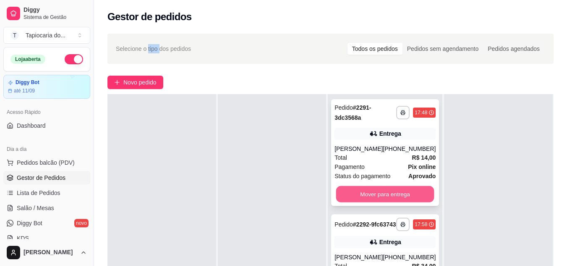
click at [369, 192] on button "Mover para entrega" at bounding box center [385, 194] width 98 height 16
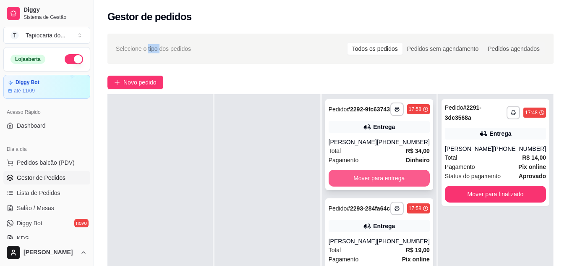
click at [370, 184] on button "Mover para entrega" at bounding box center [379, 178] width 101 height 17
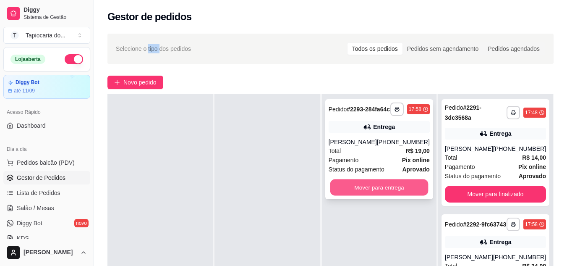
click at [370, 194] on button "Mover para entrega" at bounding box center [379, 187] width 98 height 16
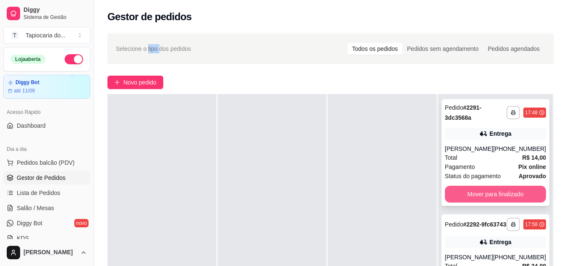
click at [469, 193] on button "Mover para finalizado" at bounding box center [495, 194] width 101 height 17
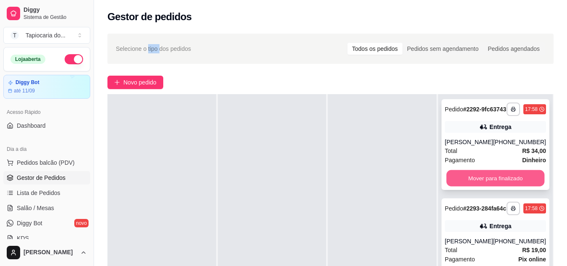
click at [470, 185] on button "Mover para finalizado" at bounding box center [495, 178] width 98 height 16
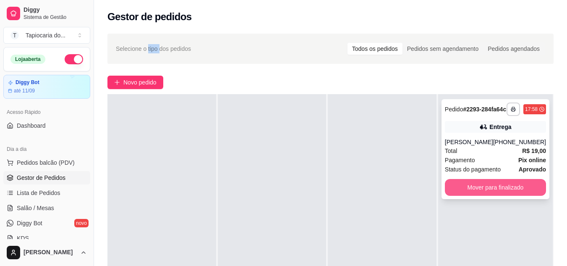
click at [468, 191] on button "Mover para finalizado" at bounding box center [495, 187] width 101 height 17
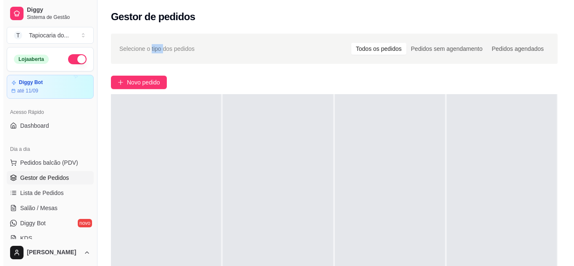
scroll to position [0, 0]
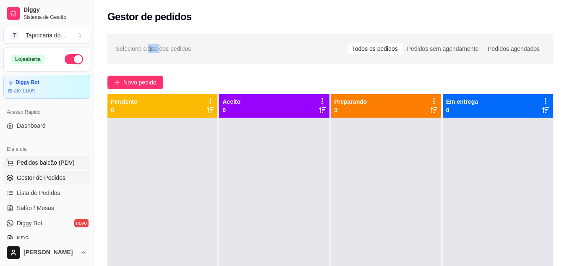
click at [50, 164] on span "Pedidos balcão (PDV)" at bounding box center [46, 162] width 58 height 8
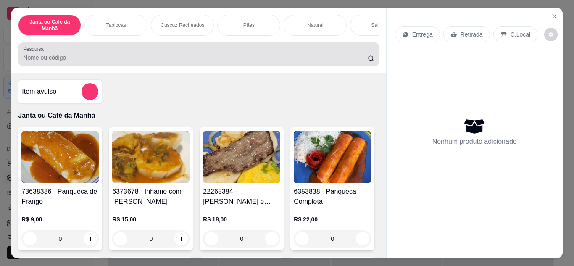
click at [143, 55] on div at bounding box center [198, 54] width 351 height 17
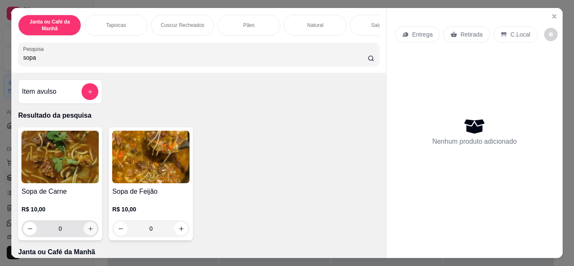
type input "sopa"
click at [87, 232] on icon "increase-product-quantity" at bounding box center [90, 229] width 6 height 6
type input "1"
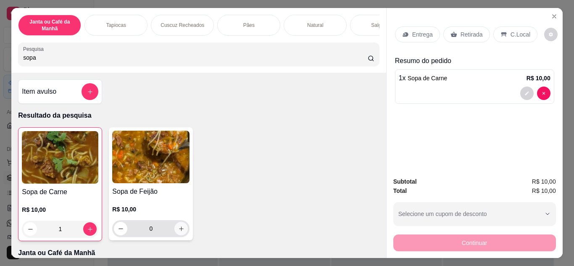
click at [179, 235] on button "increase-product-quantity" at bounding box center [180, 228] width 13 height 13
type input "1"
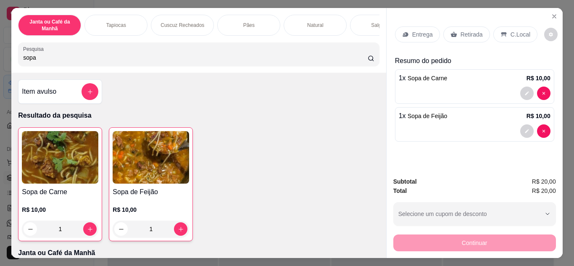
click at [467, 30] on p "Retirada" at bounding box center [471, 34] width 22 height 8
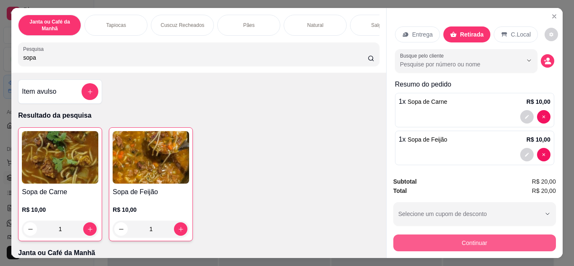
click at [501, 239] on button "Continuar" at bounding box center [474, 242] width 163 height 17
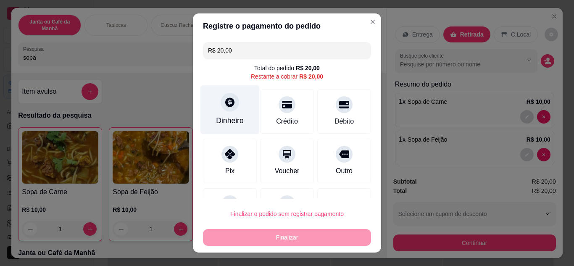
click at [229, 108] on icon at bounding box center [229, 102] width 11 height 11
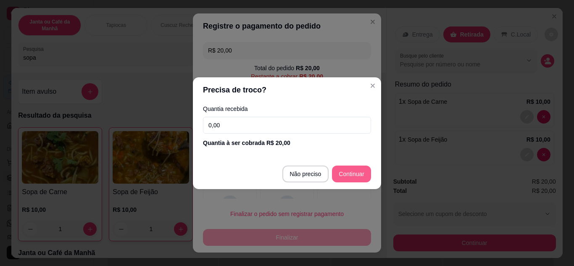
type input "R$ 0,00"
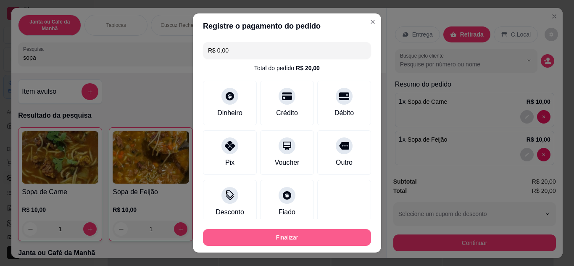
click at [311, 243] on button "Finalizar" at bounding box center [287, 237] width 168 height 17
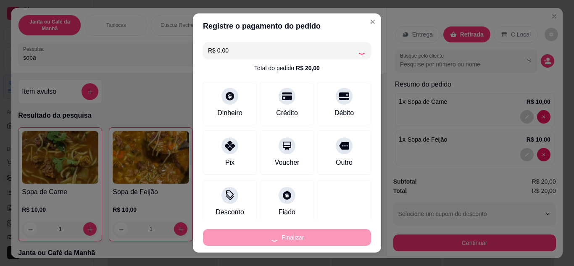
type input "0"
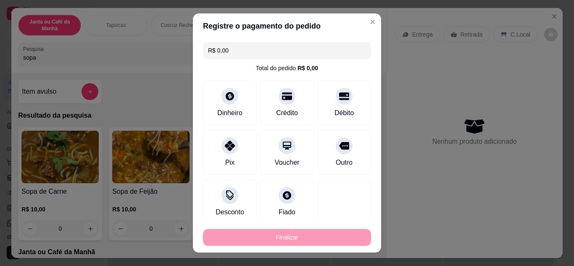
type input "-R$ 20,00"
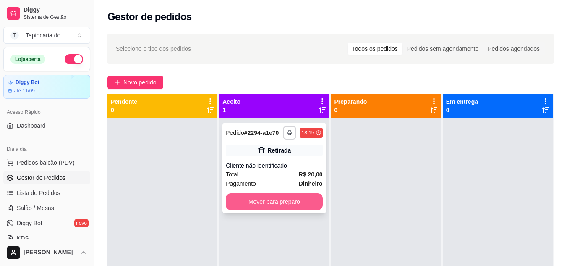
click at [277, 201] on button "Mover para preparo" at bounding box center [274, 201] width 97 height 17
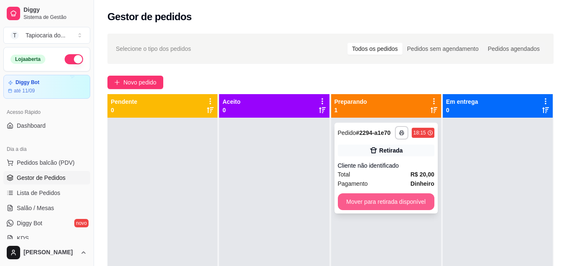
click at [384, 208] on button "Mover para retirada disponível" at bounding box center [386, 201] width 97 height 17
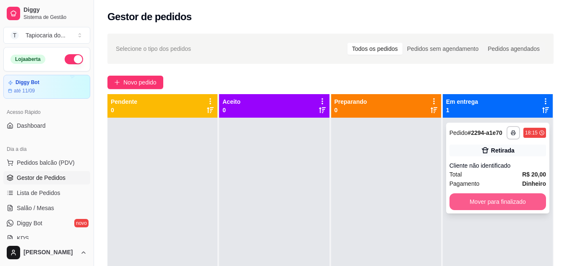
click at [483, 207] on button "Mover para finalizado" at bounding box center [498, 201] width 97 height 17
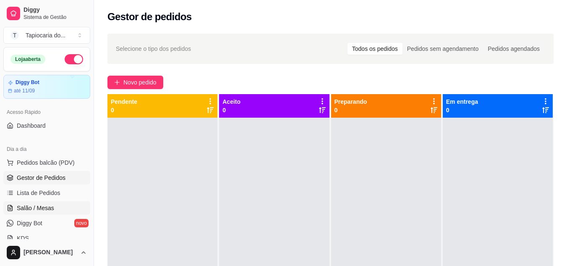
click at [38, 208] on span "Salão / Mesas" at bounding box center [35, 208] width 37 height 8
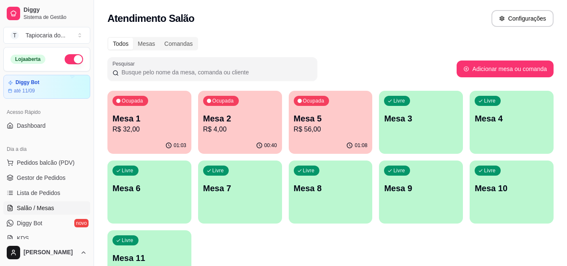
click at [330, 147] on div "01:08" at bounding box center [331, 145] width 84 height 16
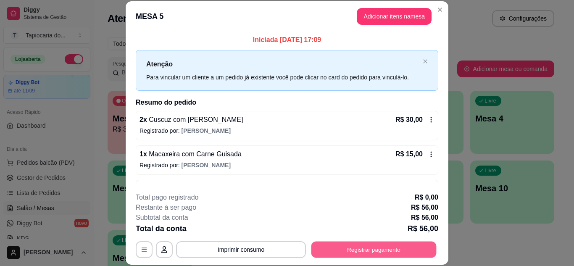
click at [376, 253] on button "Registrar pagamento" at bounding box center [373, 249] width 125 height 16
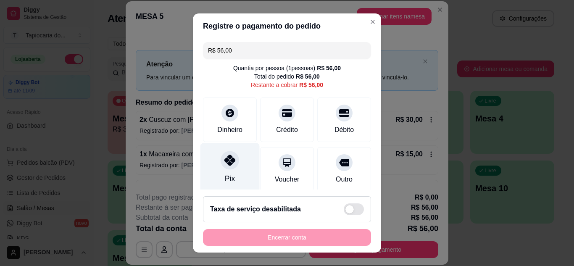
click at [241, 181] on div "Pix" at bounding box center [229, 167] width 59 height 49
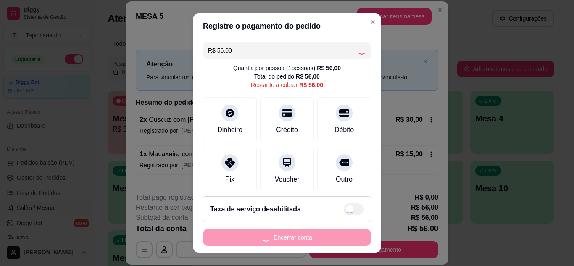
type input "R$ 0,00"
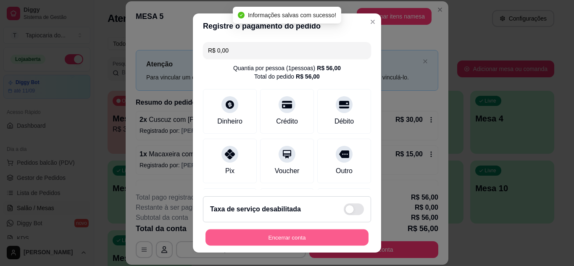
click at [322, 236] on button "Encerrar conta" at bounding box center [286, 237] width 163 height 16
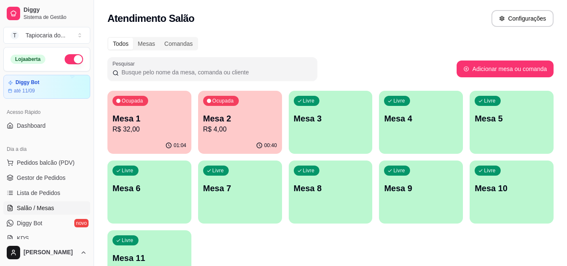
click at [241, 126] on p "R$ 4,00" at bounding box center [240, 129] width 74 height 10
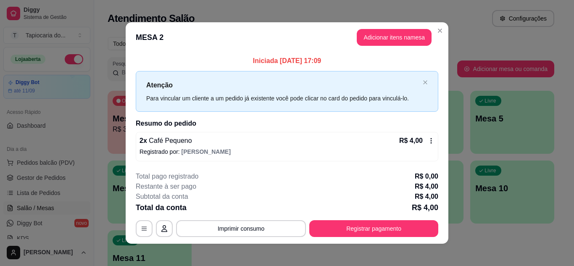
scroll to position [5, 0]
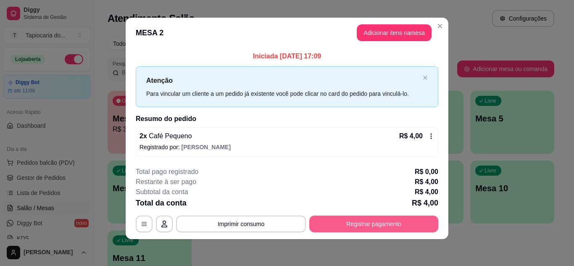
click at [400, 226] on button "Registrar pagamento" at bounding box center [373, 223] width 129 height 17
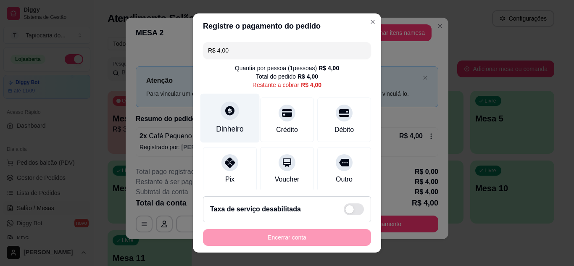
click at [236, 131] on div "Dinheiro" at bounding box center [230, 128] width 28 height 11
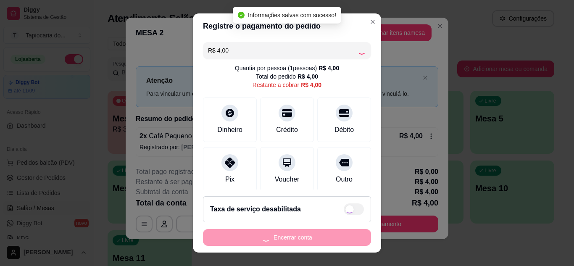
type input "R$ 0,00"
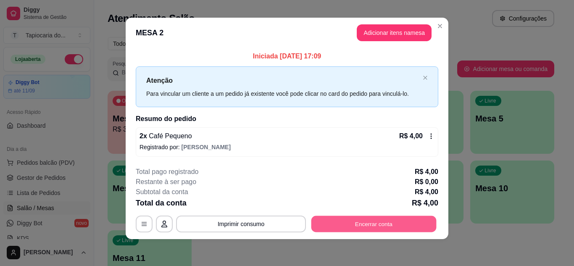
click at [422, 220] on button "Encerrar conta" at bounding box center [373, 224] width 125 height 16
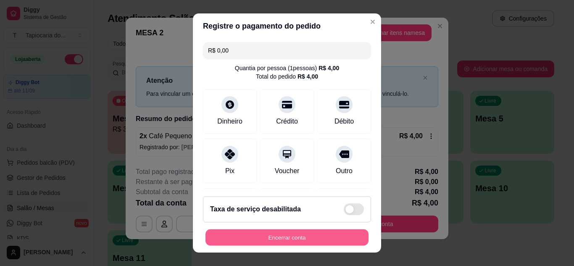
click at [331, 234] on button "Encerrar conta" at bounding box center [286, 237] width 163 height 16
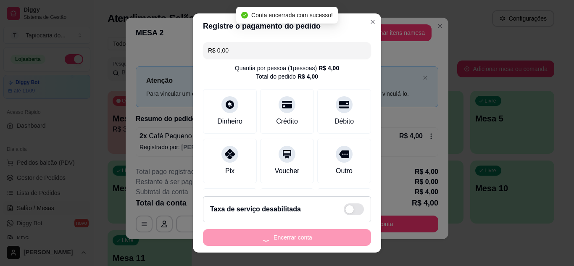
scroll to position [0, 0]
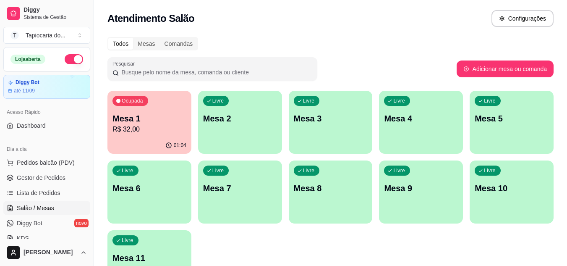
click at [156, 133] on p "R$ 32,00" at bounding box center [150, 129] width 74 height 10
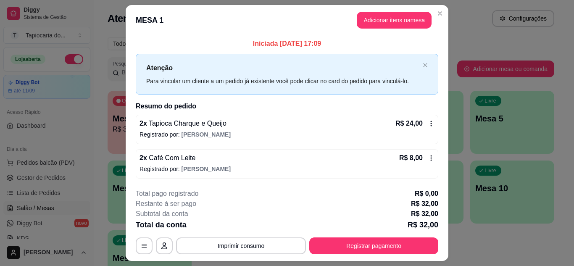
scroll to position [22, 0]
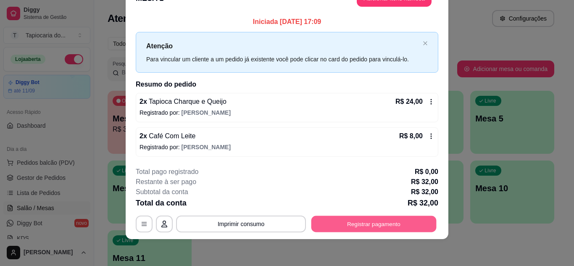
click at [366, 225] on button "Registrar pagamento" at bounding box center [373, 224] width 125 height 16
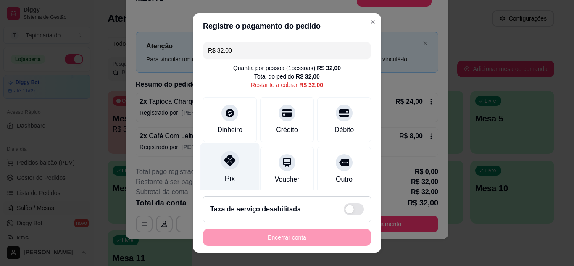
click at [230, 172] on div "Pix" at bounding box center [229, 167] width 59 height 49
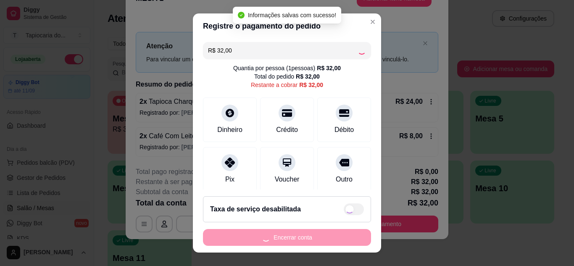
type input "R$ 0,00"
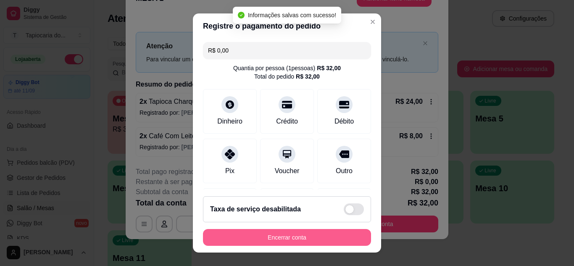
click at [299, 234] on button "Encerrar conta" at bounding box center [287, 237] width 168 height 17
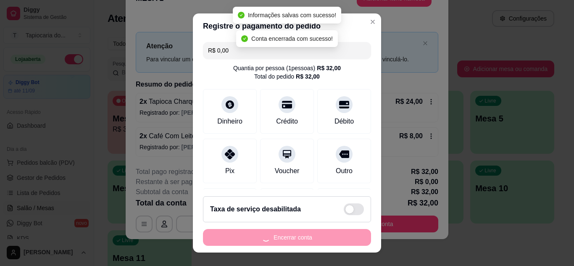
scroll to position [0, 0]
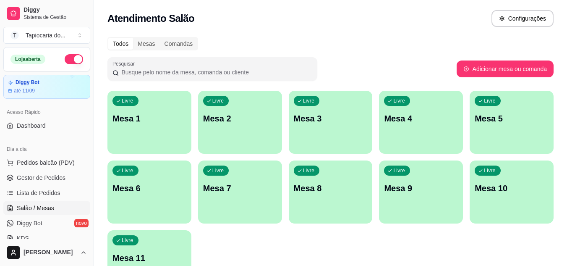
click at [157, 142] on div "Livre Mesa 1" at bounding box center [150, 117] width 84 height 53
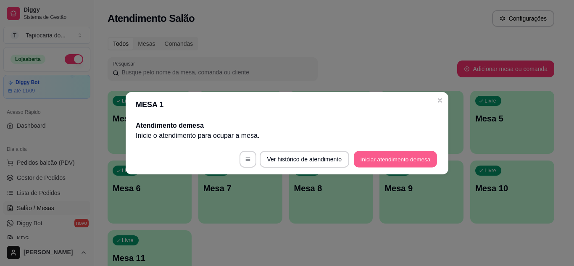
click at [376, 162] on button "Iniciar atendimento de mesa" at bounding box center [395, 159] width 83 height 16
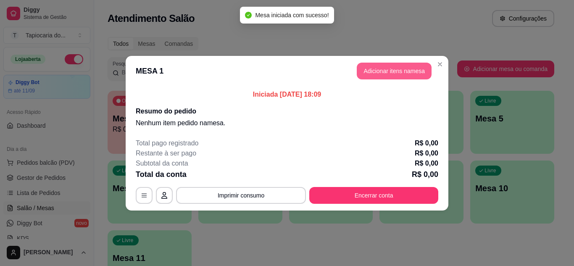
click at [386, 76] on button "Adicionar itens na mesa" at bounding box center [394, 71] width 75 height 17
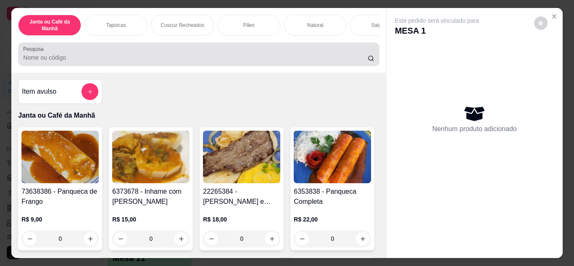
click at [317, 52] on div at bounding box center [198, 54] width 351 height 17
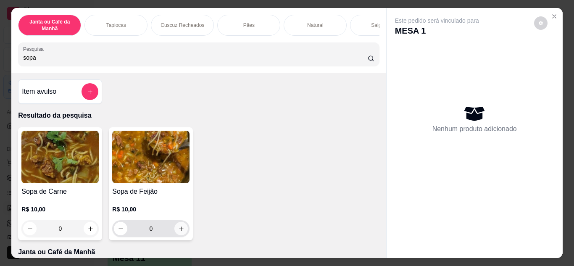
type input "sopa"
click at [178, 229] on icon "increase-product-quantity" at bounding box center [181, 229] width 6 height 6
type input "1"
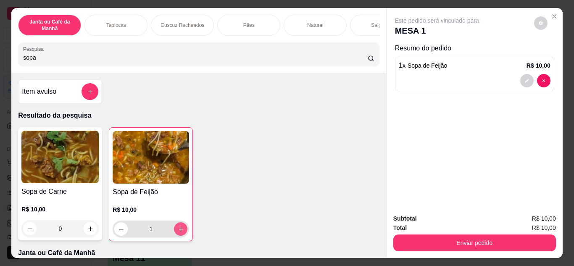
click at [178, 229] on icon "increase-product-quantity" at bounding box center [181, 229] width 6 height 6
type input "2"
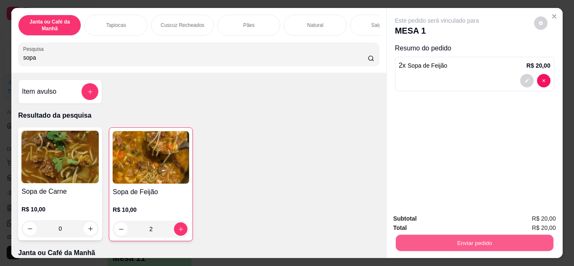
click at [428, 244] on button "Enviar pedido" at bounding box center [473, 243] width 157 height 16
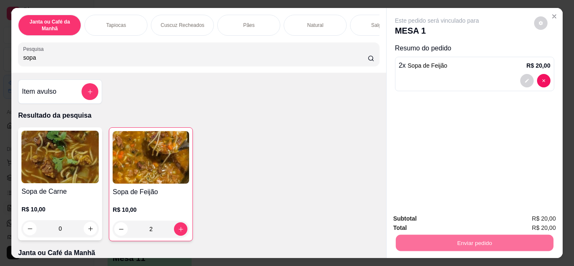
click at [452, 220] on button "Não registrar e enviar pedido" at bounding box center [446, 219] width 87 height 16
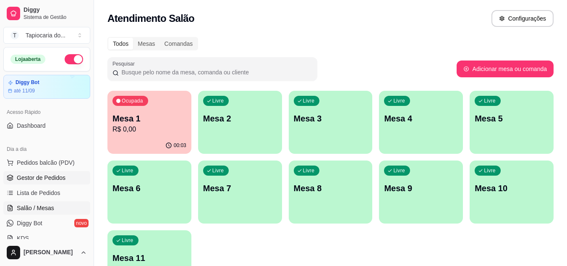
click at [47, 176] on span "Gestor de Pedidos" at bounding box center [41, 177] width 49 height 8
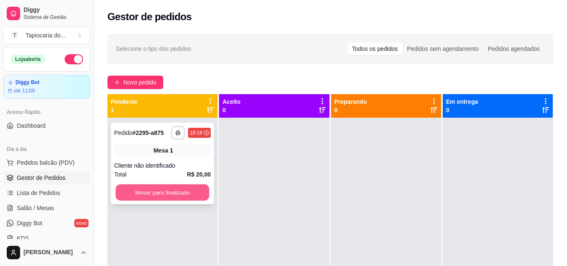
click at [184, 195] on button "Mover para finalizado" at bounding box center [162, 192] width 94 height 16
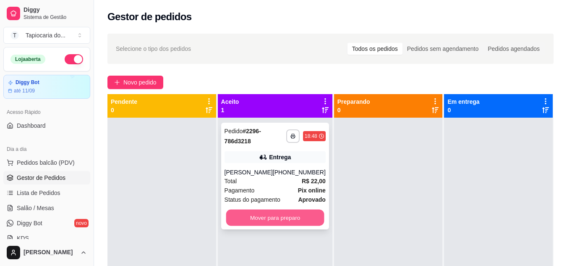
click at [252, 211] on button "Mover para preparo" at bounding box center [275, 218] width 98 height 16
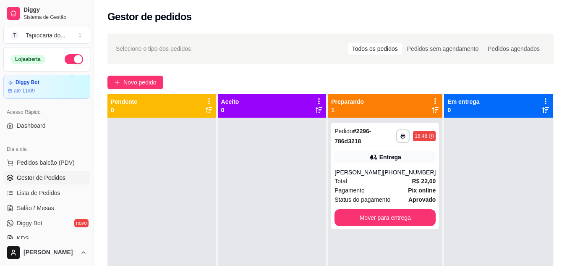
click at [485, 202] on div at bounding box center [498, 251] width 109 height 266
click at [378, 178] on div "Total R$ 22,00" at bounding box center [385, 180] width 101 height 9
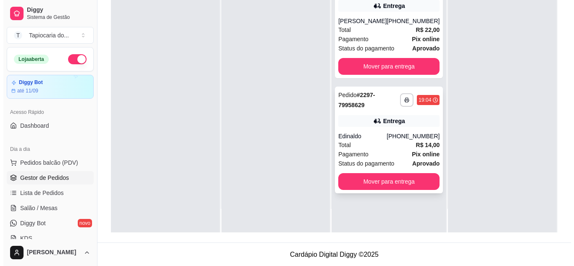
scroll to position [128, 0]
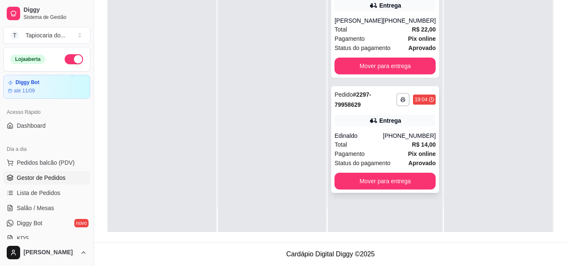
click at [380, 147] on div "Total R$ 14,00" at bounding box center [385, 144] width 101 height 9
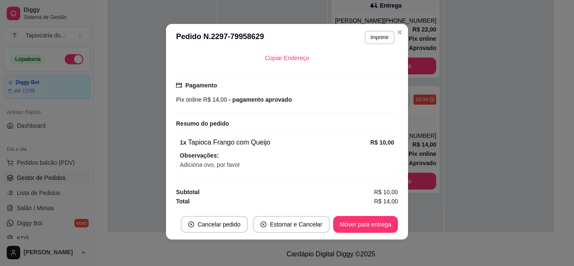
scroll to position [2, 0]
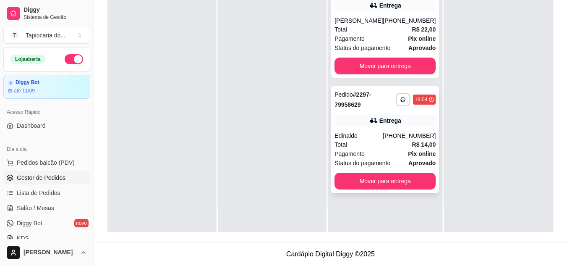
click at [400, 154] on div "Pagamento Pix online" at bounding box center [385, 153] width 101 height 9
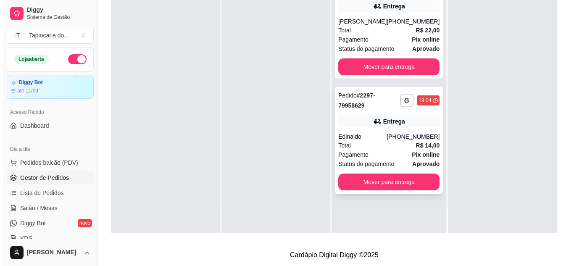
scroll to position [128, 0]
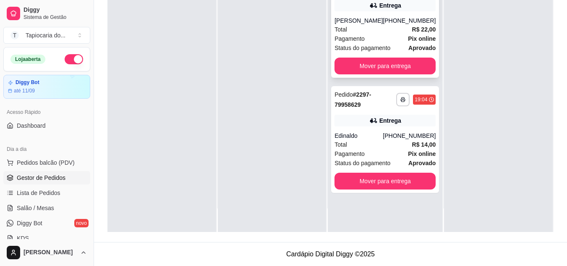
click at [358, 33] on div "Total R$ 22,00" at bounding box center [385, 29] width 101 height 9
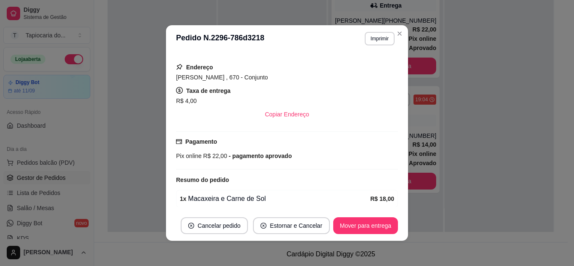
scroll to position [175, 0]
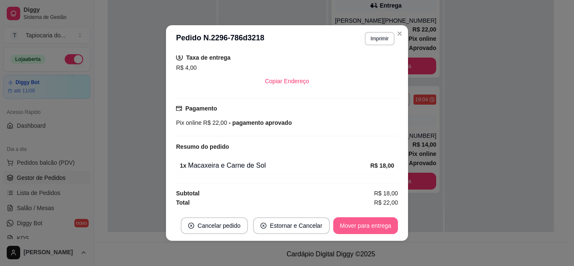
click at [356, 230] on button "Mover para entrega" at bounding box center [365, 225] width 65 height 17
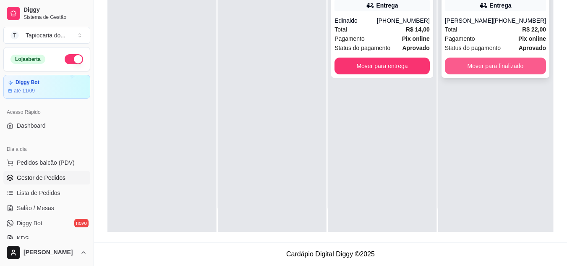
click at [473, 66] on button "Mover para finalizado" at bounding box center [495, 66] width 101 height 17
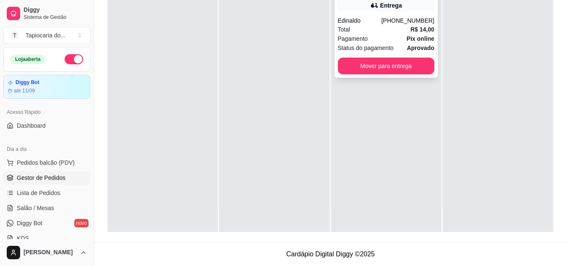
click at [349, 43] on span "Pagamento" at bounding box center [353, 38] width 30 height 9
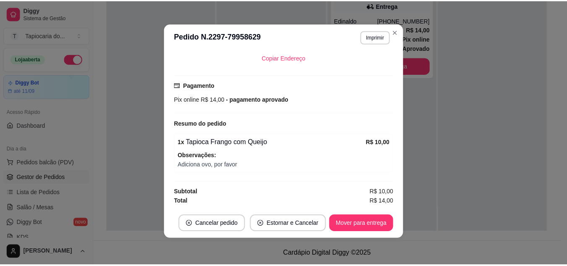
scroll to position [197, 0]
